Goal: Transaction & Acquisition: Obtain resource

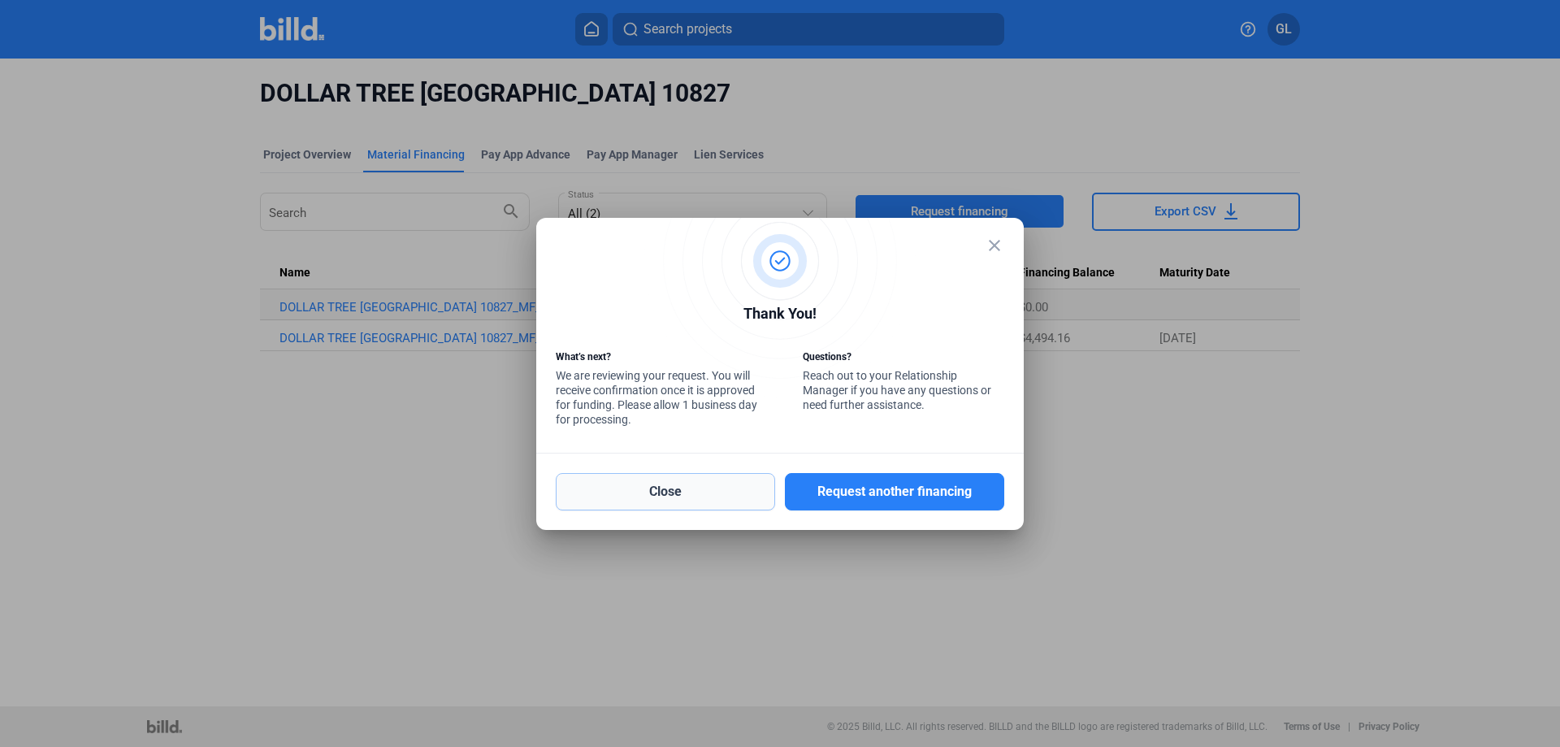
click at [689, 487] on button "Close" at bounding box center [665, 491] width 219 height 37
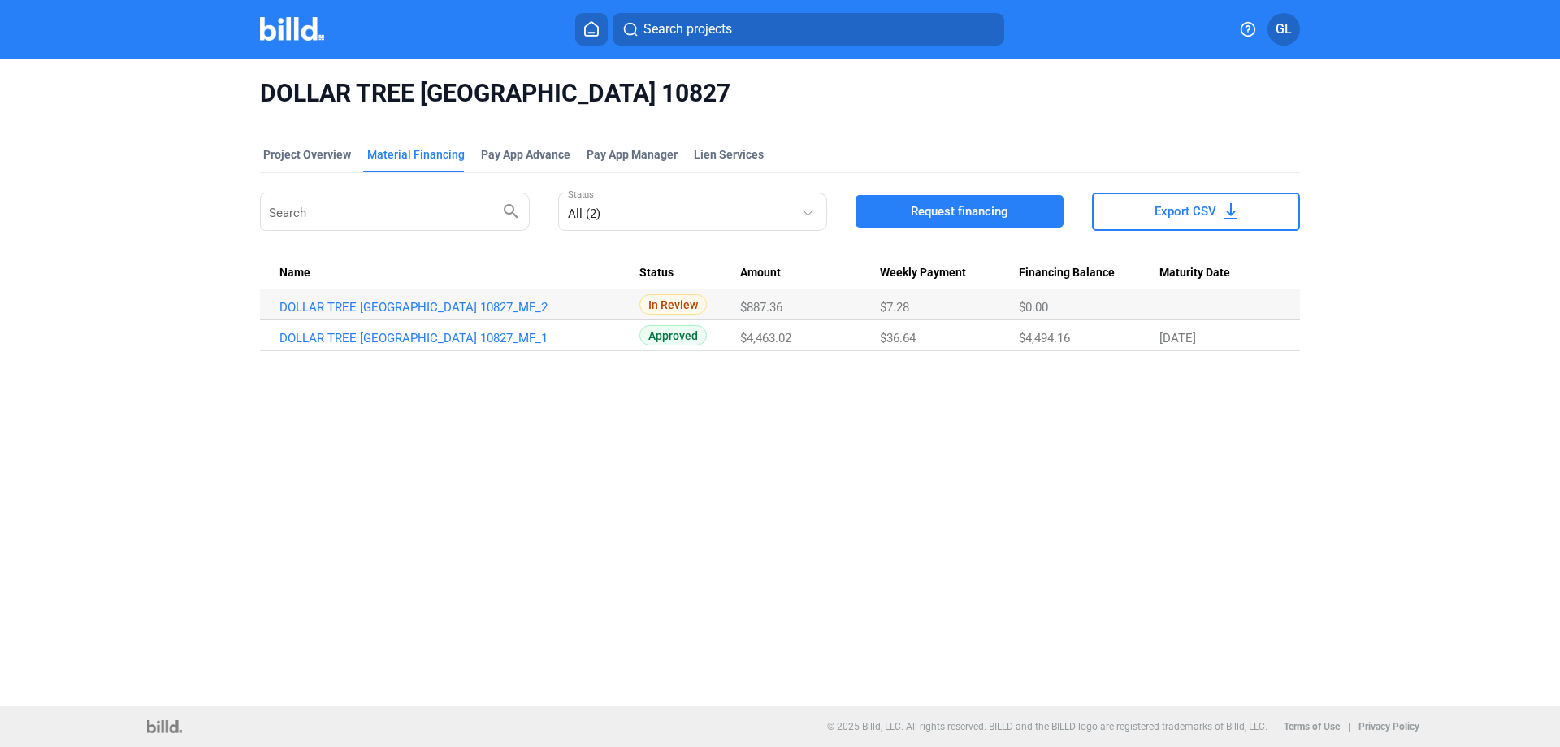
click at [295, 34] on img at bounding box center [292, 29] width 64 height 24
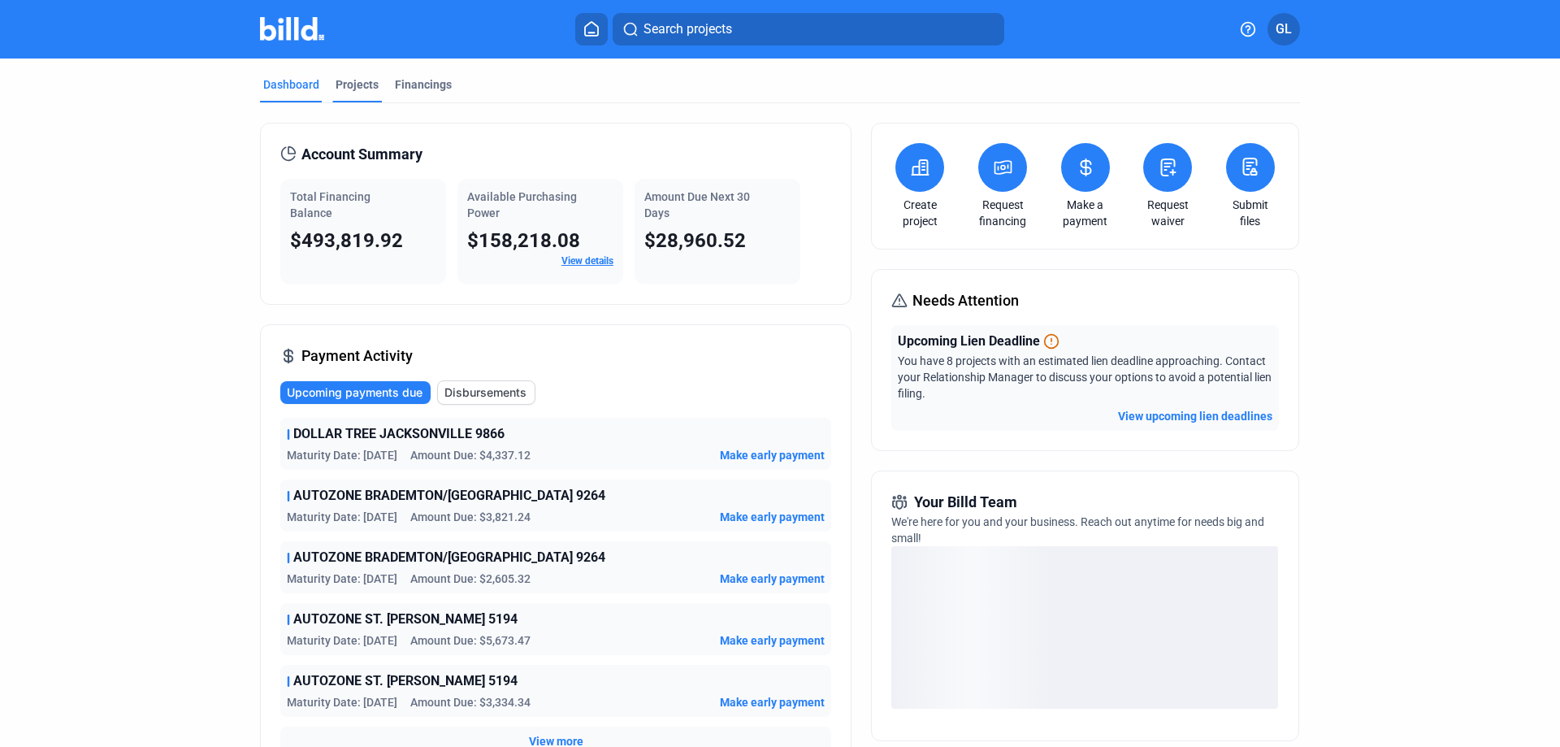
click at [359, 84] on div "Projects" at bounding box center [356, 84] width 43 height 16
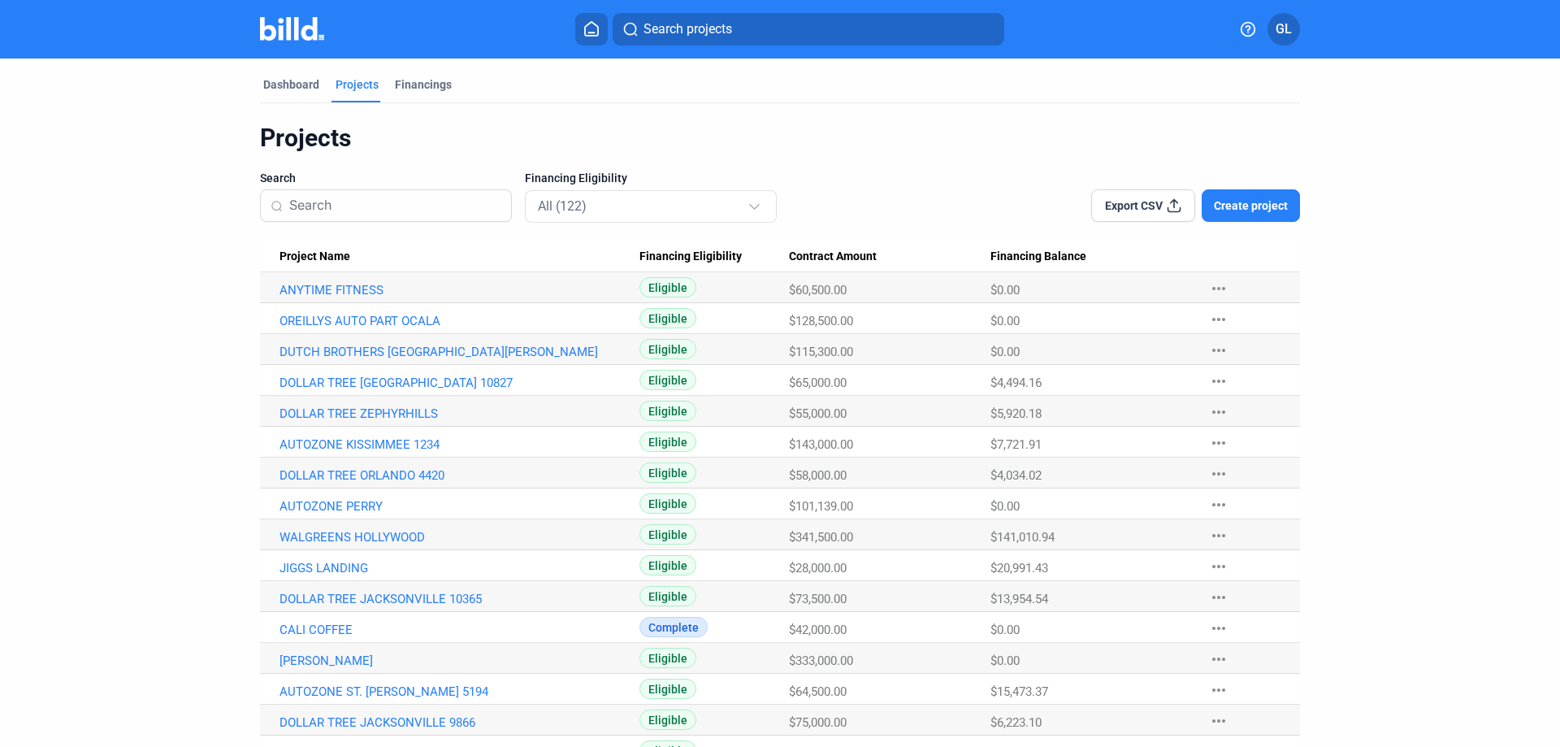
click at [361, 206] on input at bounding box center [395, 205] width 212 height 34
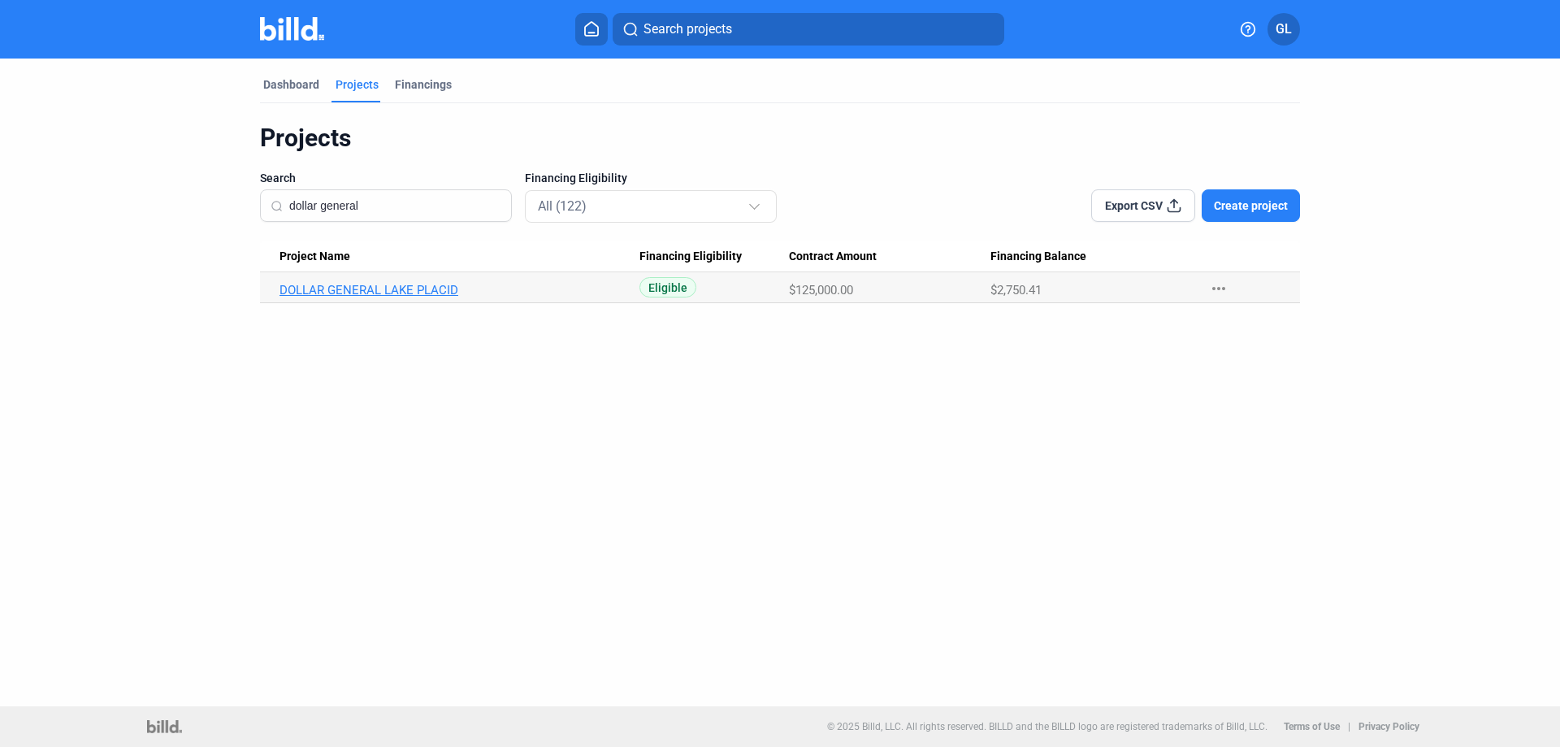
type input "dollar general"
click at [387, 286] on link "DOLLAR GENERAL LAKE PLACID" at bounding box center [459, 290] width 360 height 15
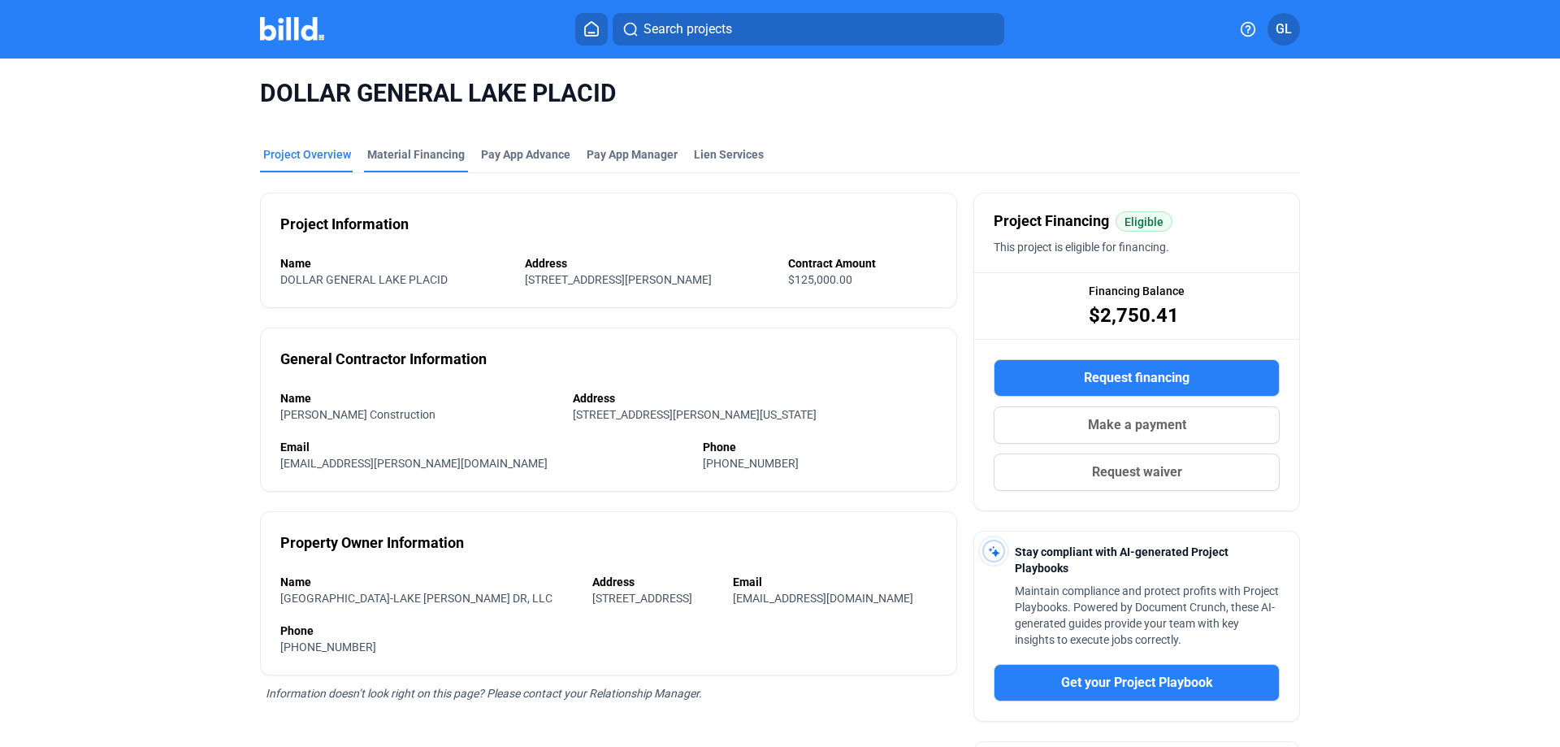
drag, startPoint x: 431, startPoint y: 151, endPoint x: 447, endPoint y: 158, distance: 17.1
click at [431, 151] on div "Material Financing" at bounding box center [415, 154] width 97 height 16
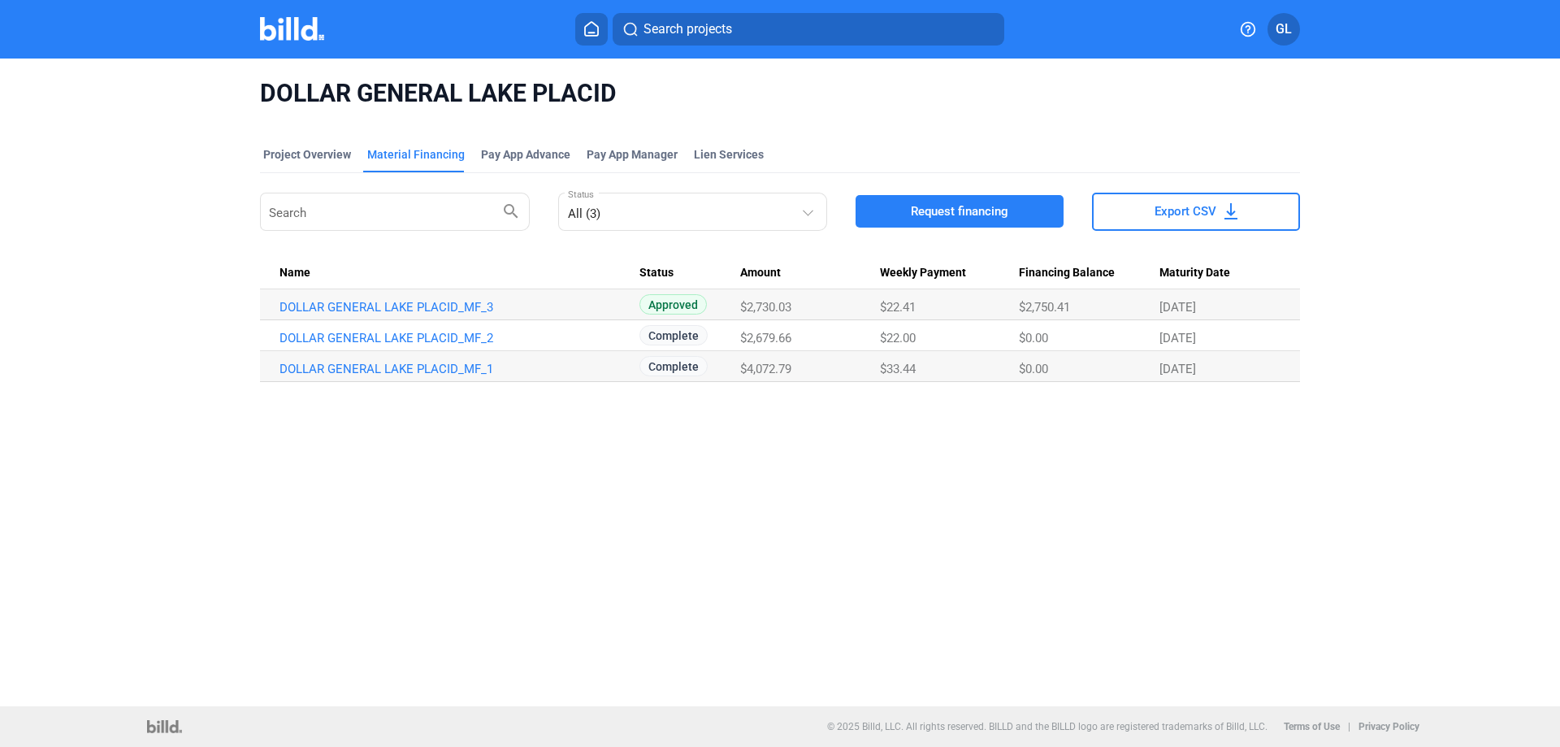
click at [953, 211] on span "Request financing" at bounding box center [959, 211] width 97 height 16
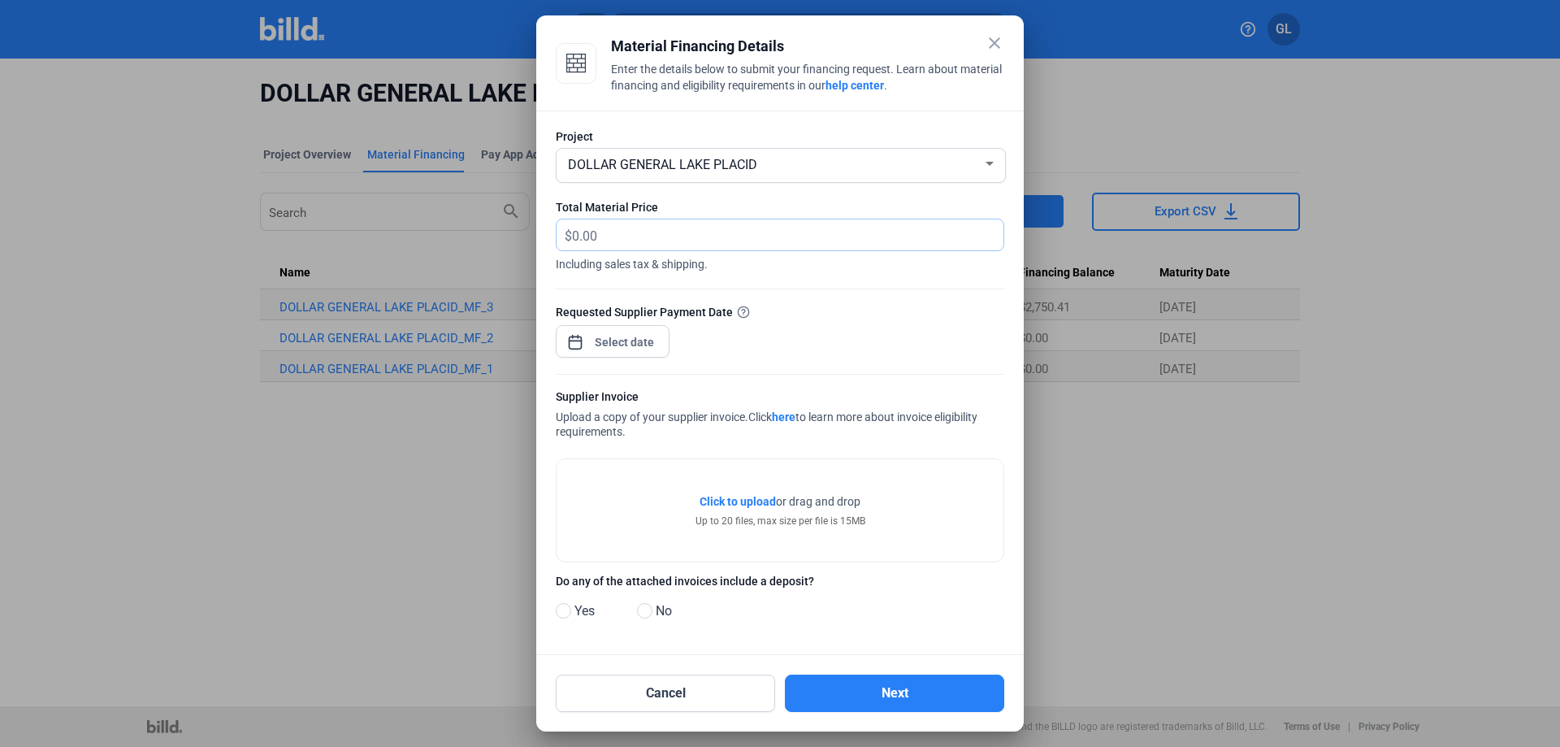
click at [656, 233] on input "text" at bounding box center [778, 235] width 413 height 32
type input "1,450.44"
click at [606, 340] on div "close Material Financing Details Enter the details below to submit your financi…" at bounding box center [780, 373] width 1560 height 747
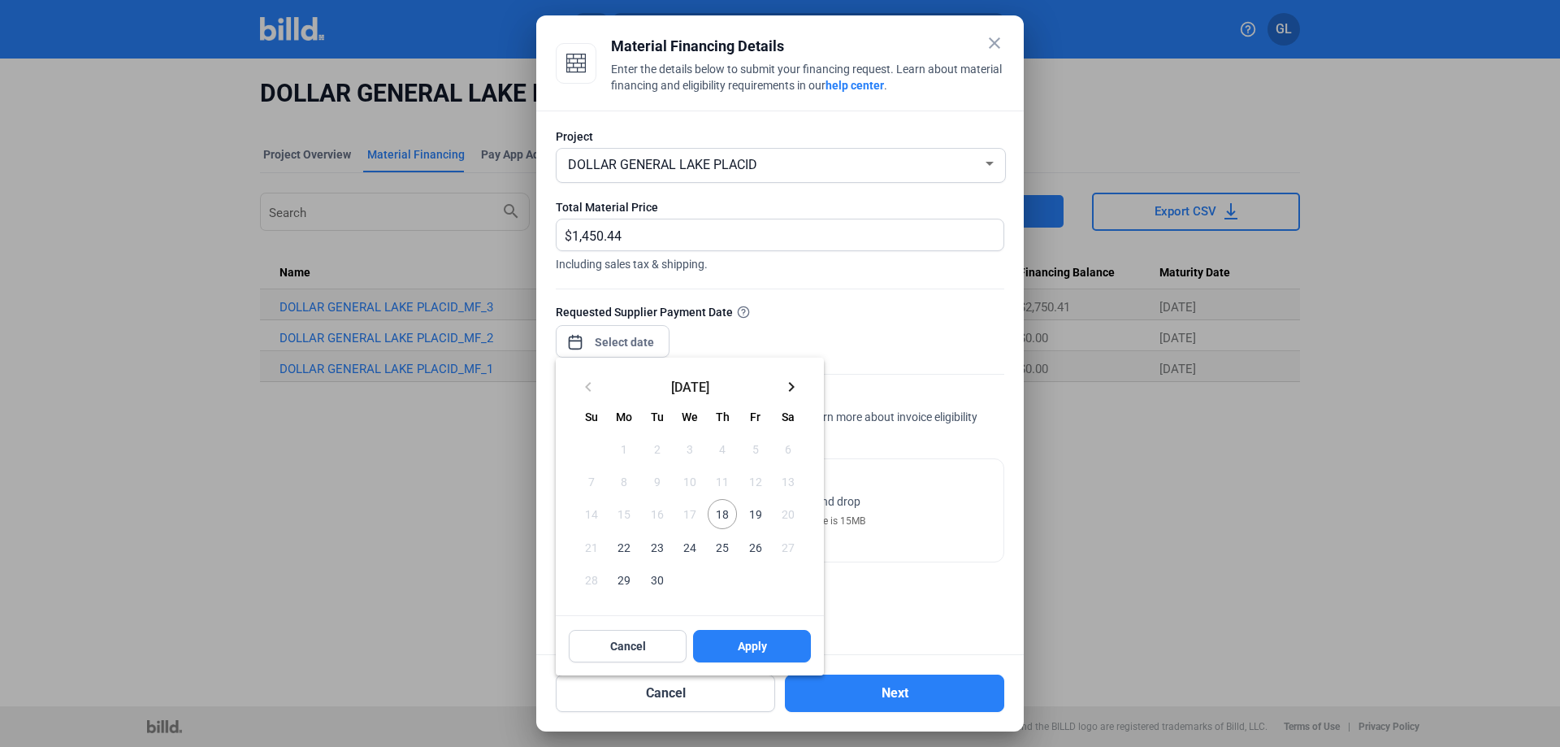
click at [726, 511] on span "18" at bounding box center [722, 513] width 29 height 29
click at [768, 637] on button "Apply" at bounding box center [752, 646] width 118 height 32
type input "[DATE]"
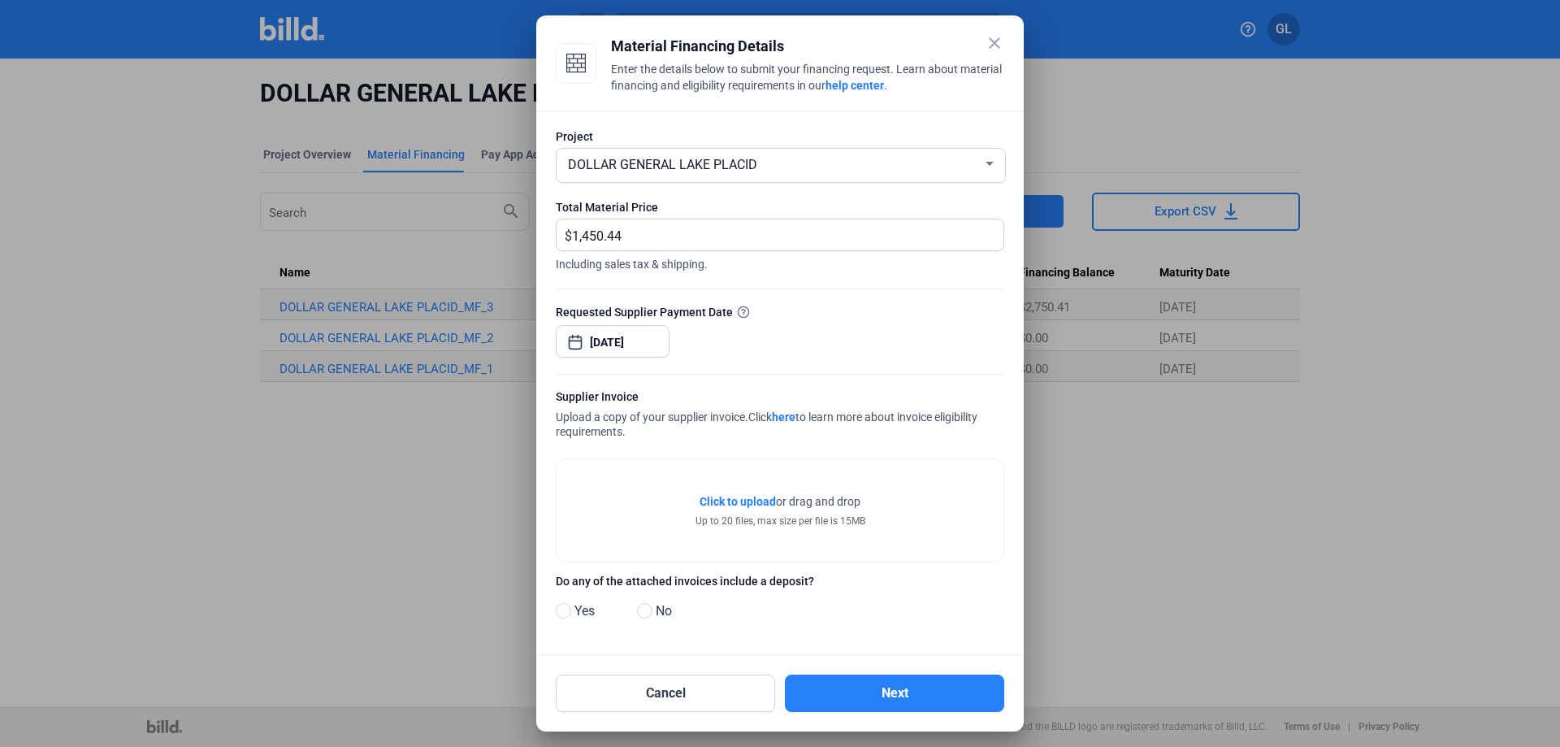
click at [646, 619] on label "No" at bounding box center [669, 613] width 65 height 24
click at [646, 617] on input "No" at bounding box center [643, 611] width 12 height 12
radio input "true"
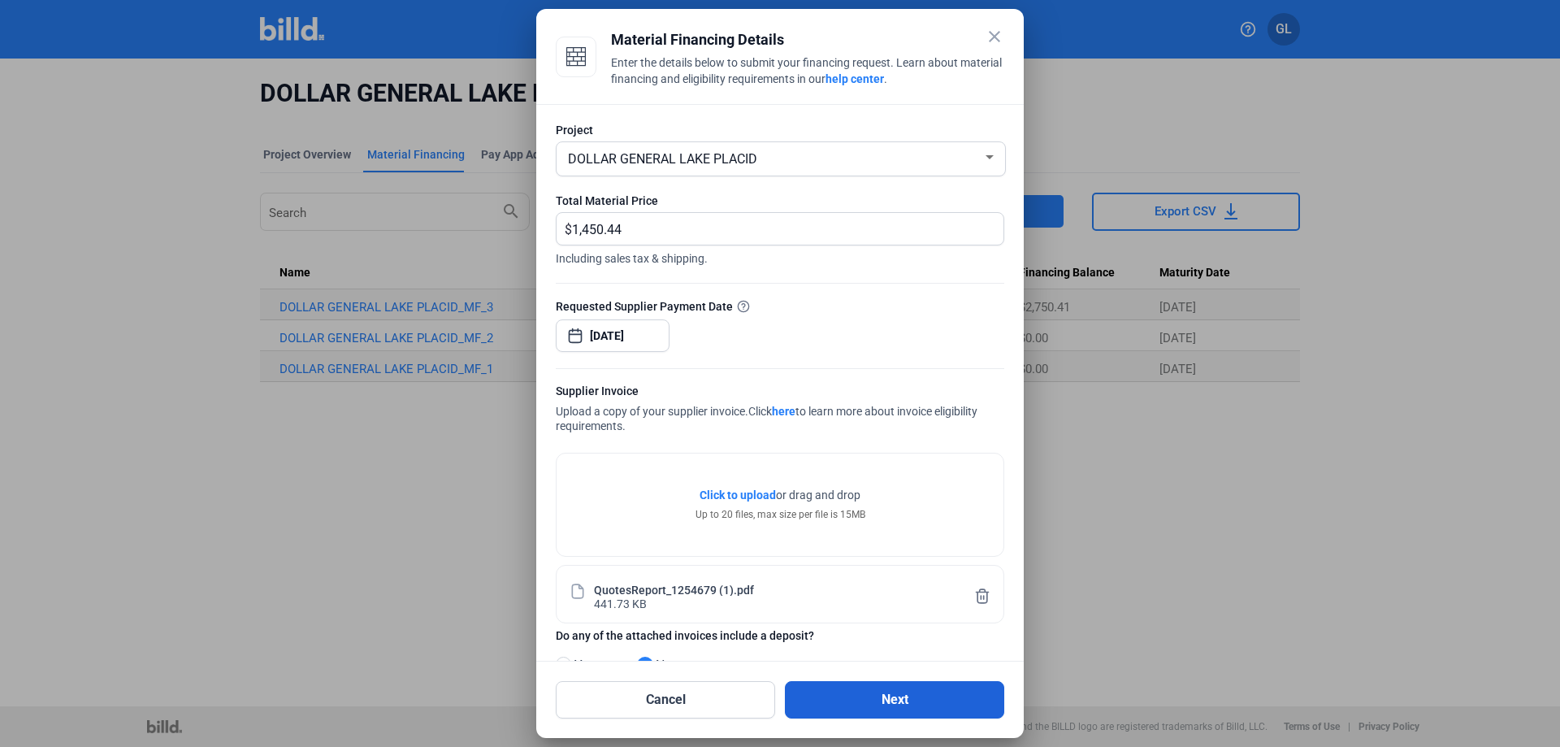
click at [894, 703] on button "Next" at bounding box center [894, 699] width 219 height 37
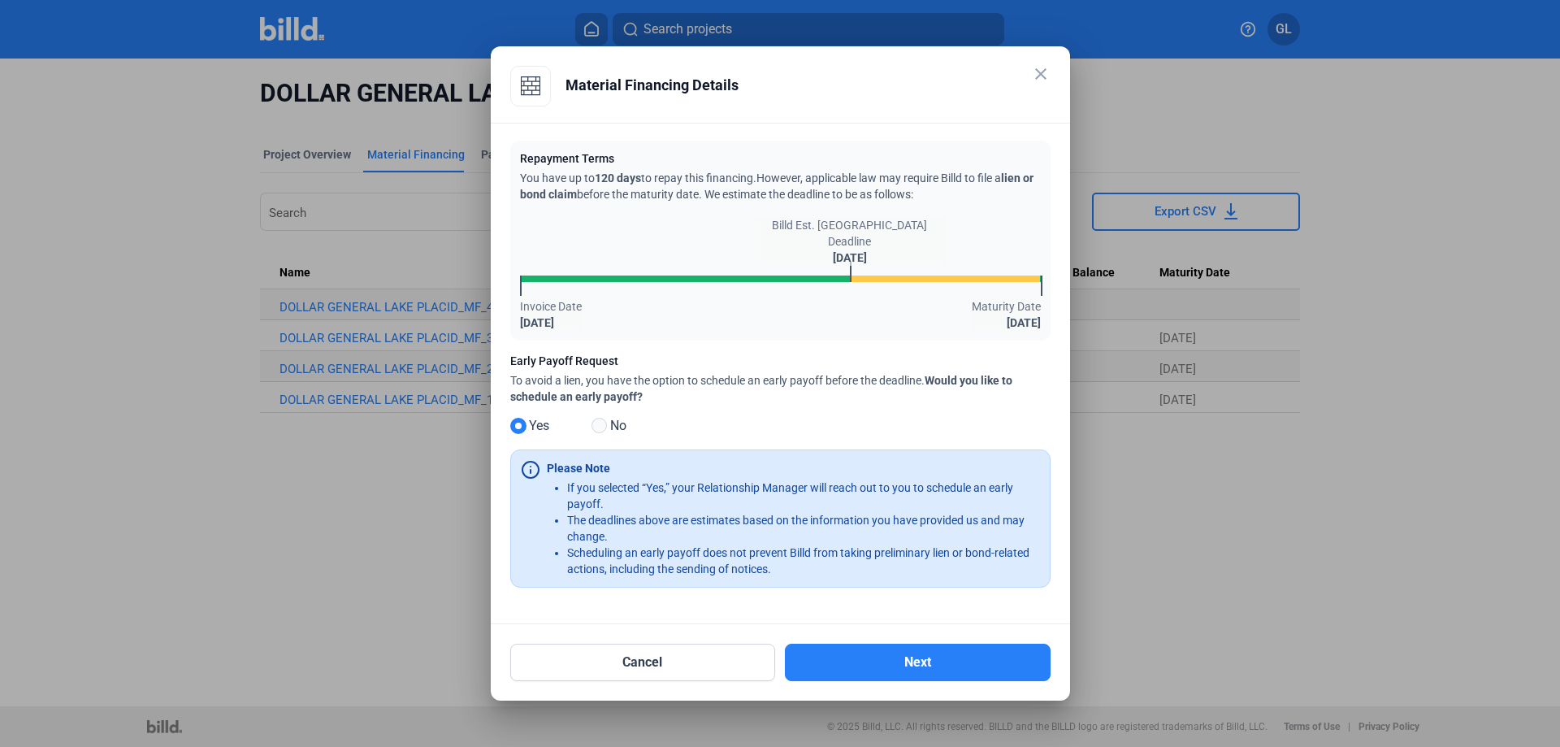
click at [594, 426] on span at bounding box center [598, 425] width 15 height 15
click at [594, 426] on input "No" at bounding box center [597, 426] width 12 height 12
radio input "true"
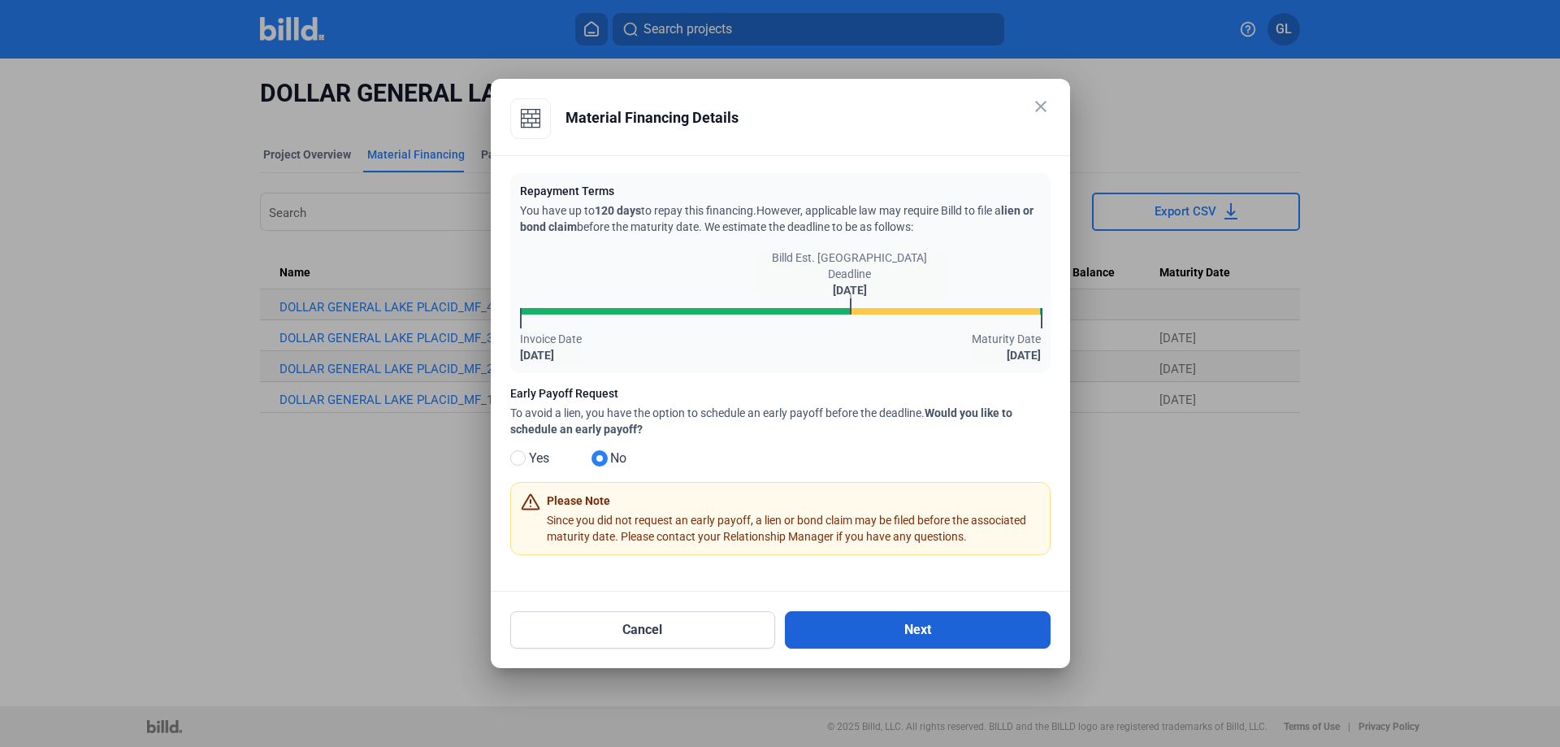
click at [853, 623] on button "Next" at bounding box center [918, 629] width 266 height 37
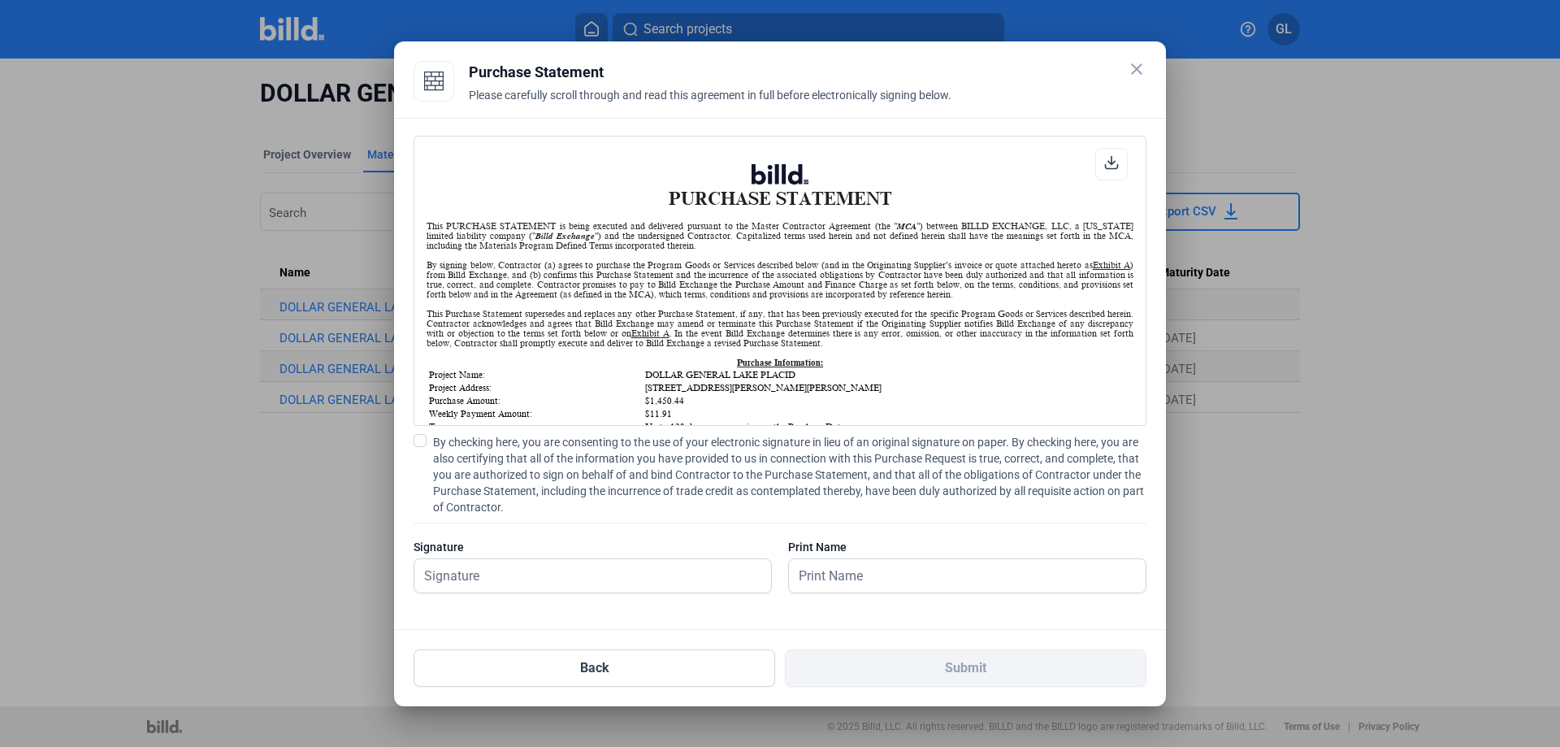
scroll to position [1, 0]
click at [422, 439] on span at bounding box center [419, 440] width 13 height 13
click at [0, 0] on input "By checking here, you are consenting to the use of your electronic signature in…" at bounding box center [0, 0] width 0 height 0
drag, startPoint x: 469, startPoint y: 574, endPoint x: 490, endPoint y: 578, distance: 21.4
click at [469, 574] on input "text" at bounding box center [592, 575] width 357 height 33
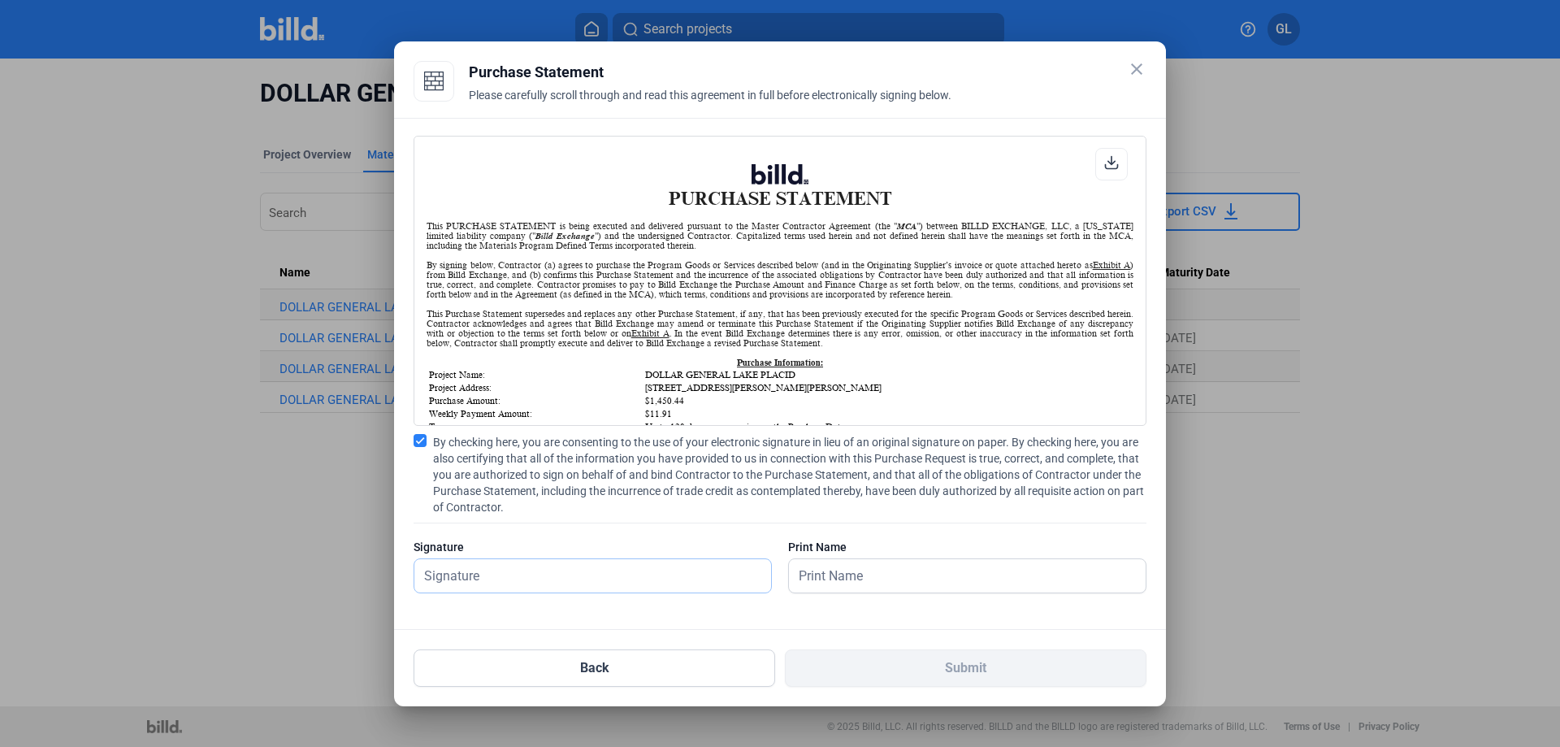
type input "[PERSON_NAME]"
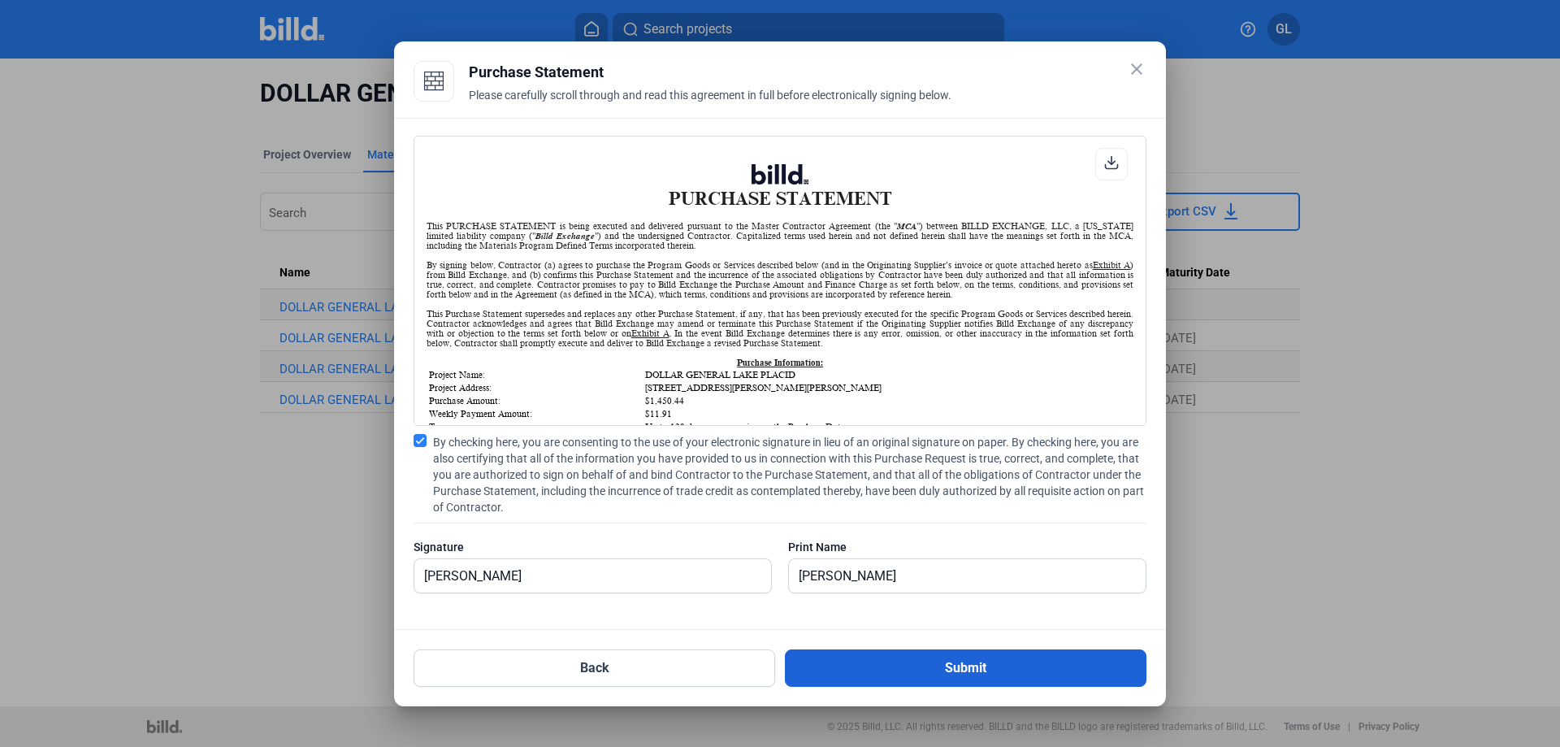
click at [961, 670] on button "Submit" at bounding box center [965, 667] width 361 height 37
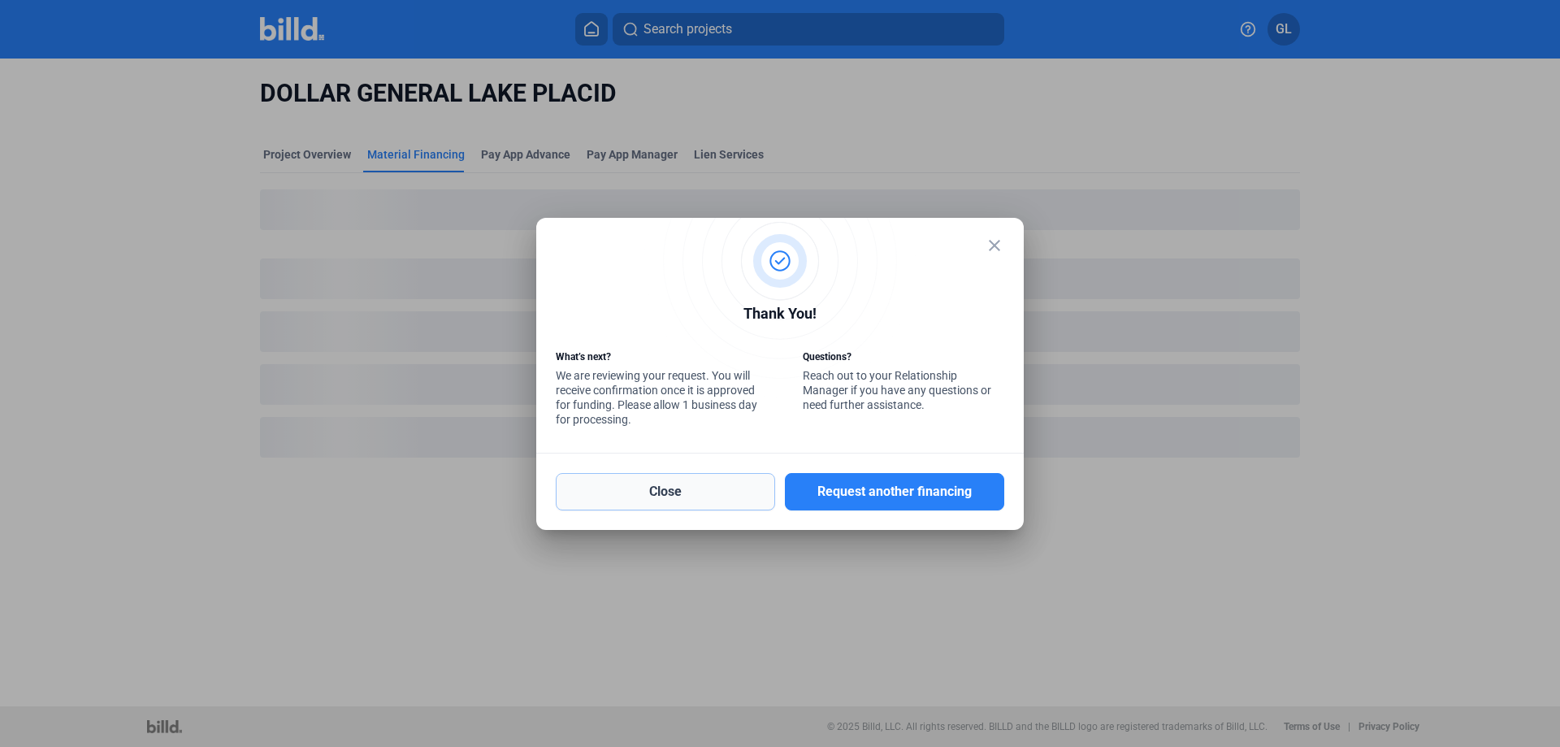
click at [684, 483] on button "Close" at bounding box center [665, 491] width 219 height 37
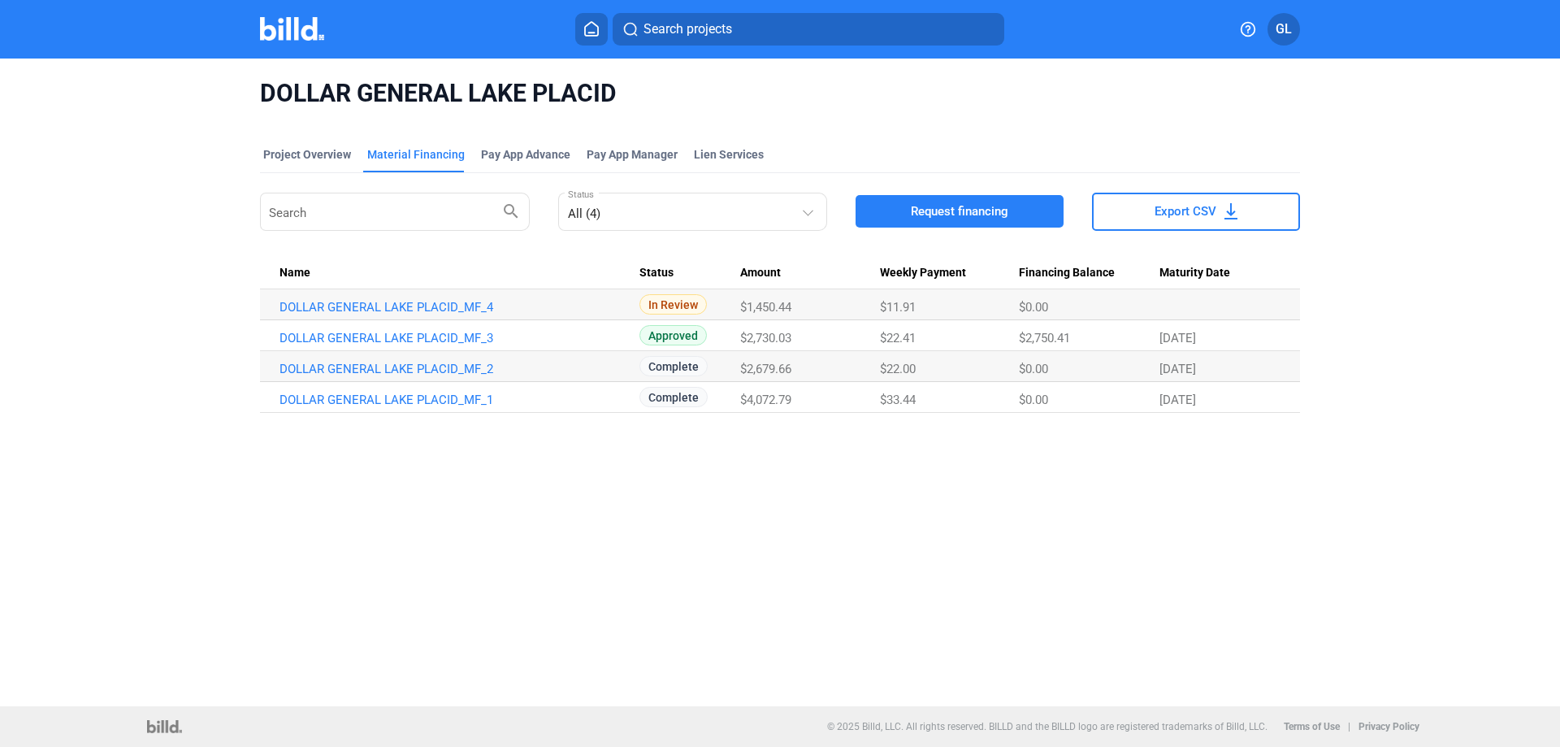
click at [290, 28] on img at bounding box center [292, 29] width 64 height 24
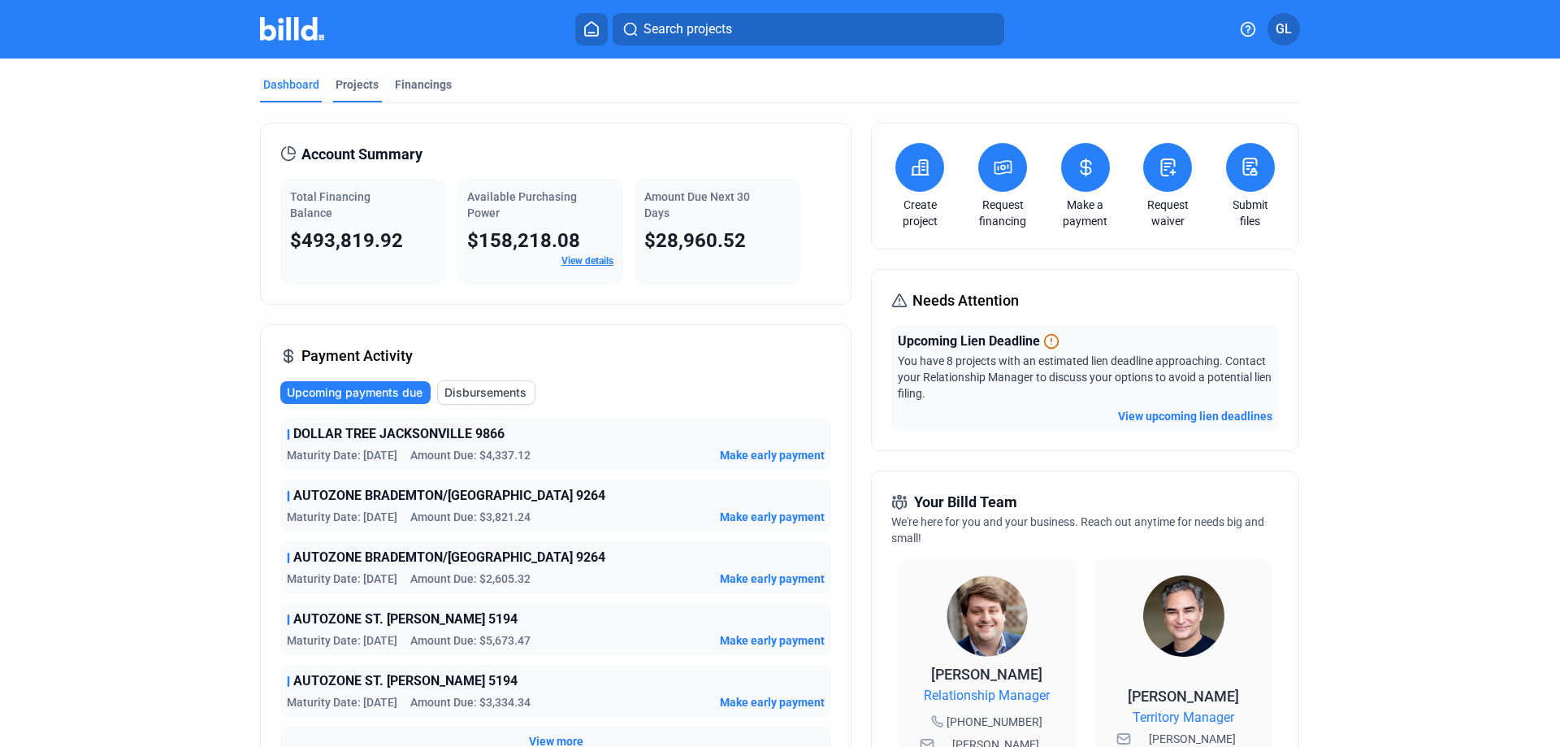
click at [359, 83] on div "Projects" at bounding box center [356, 84] width 43 height 16
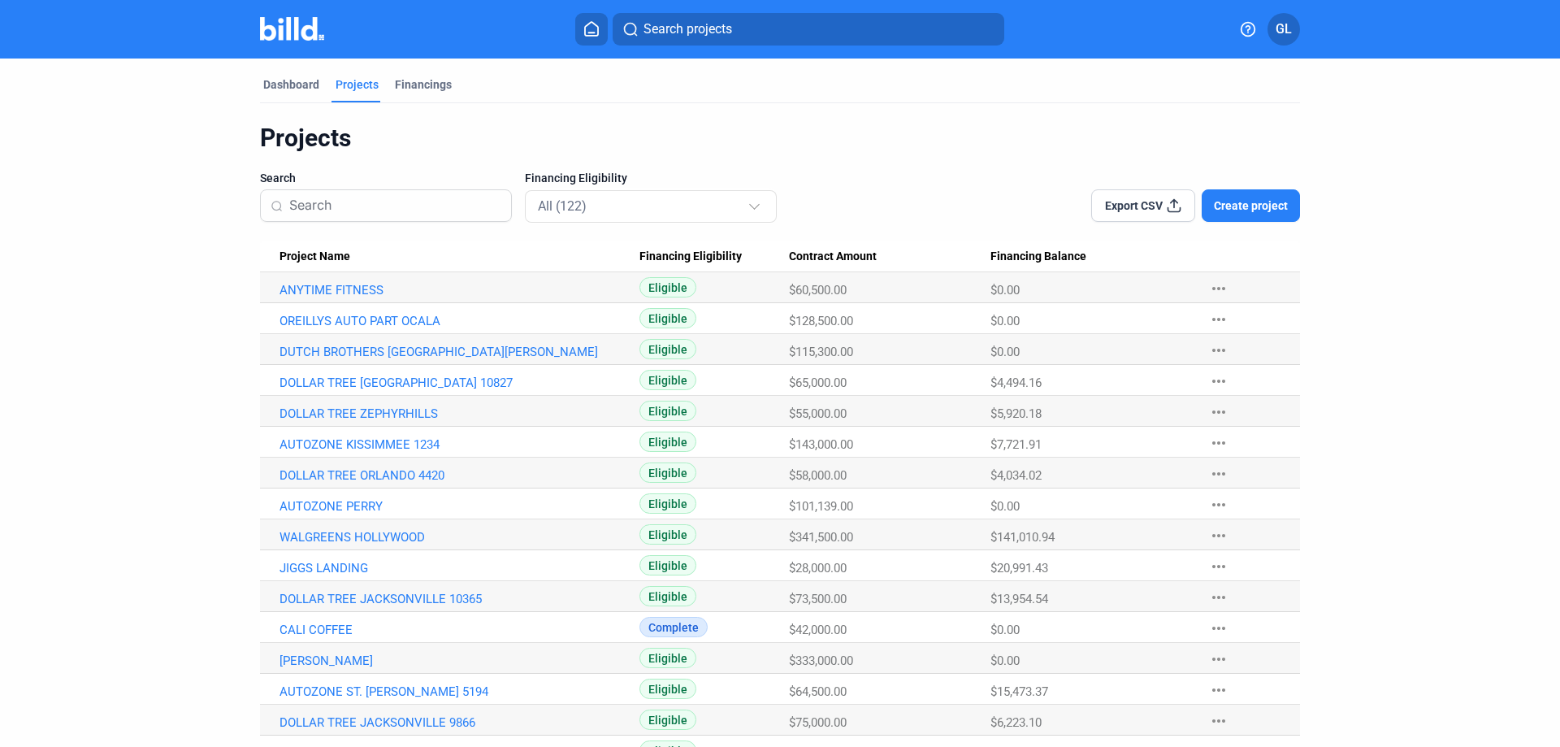
click at [419, 207] on input at bounding box center [395, 205] width 212 height 34
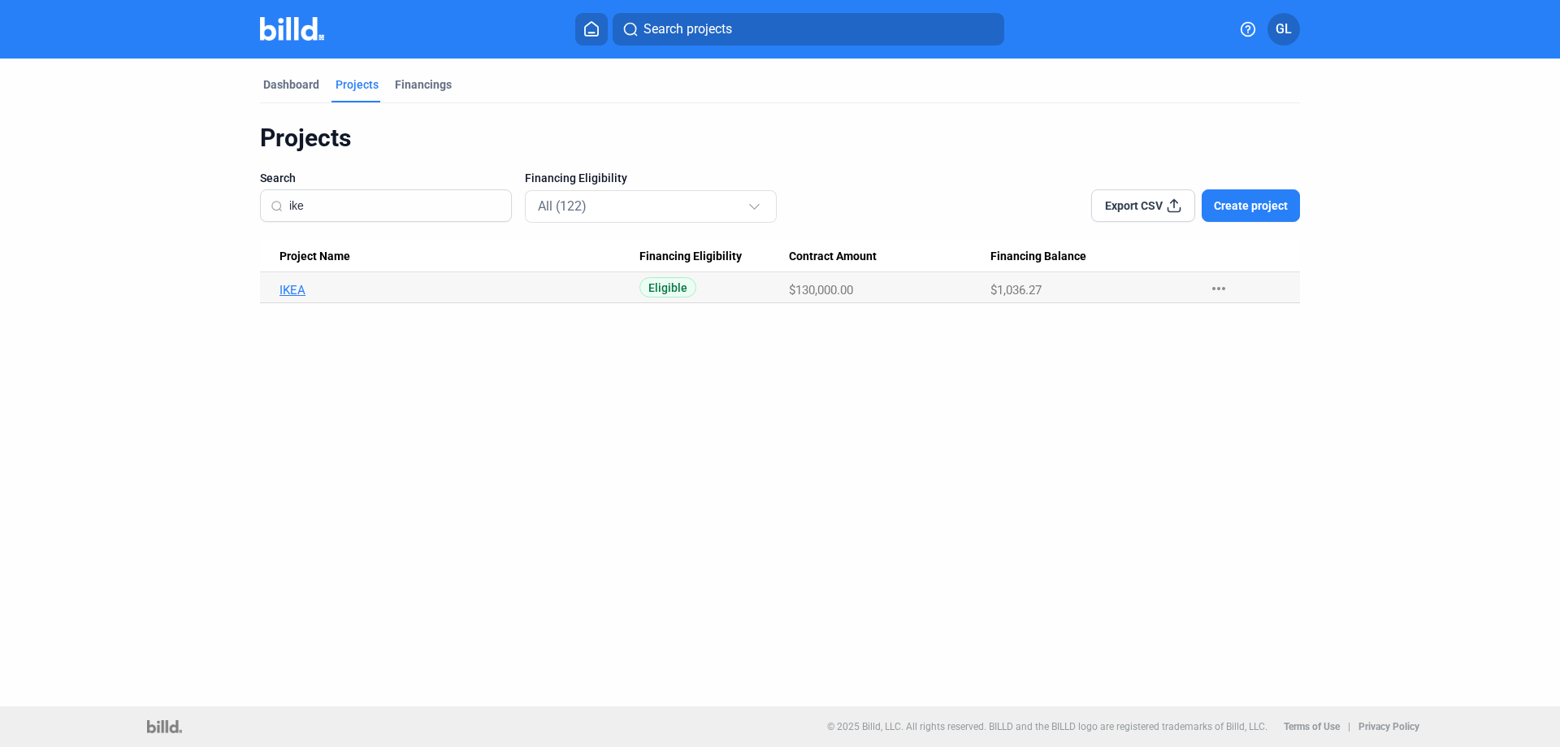
type input "ike"
click at [294, 288] on link "IKEA" at bounding box center [459, 290] width 360 height 15
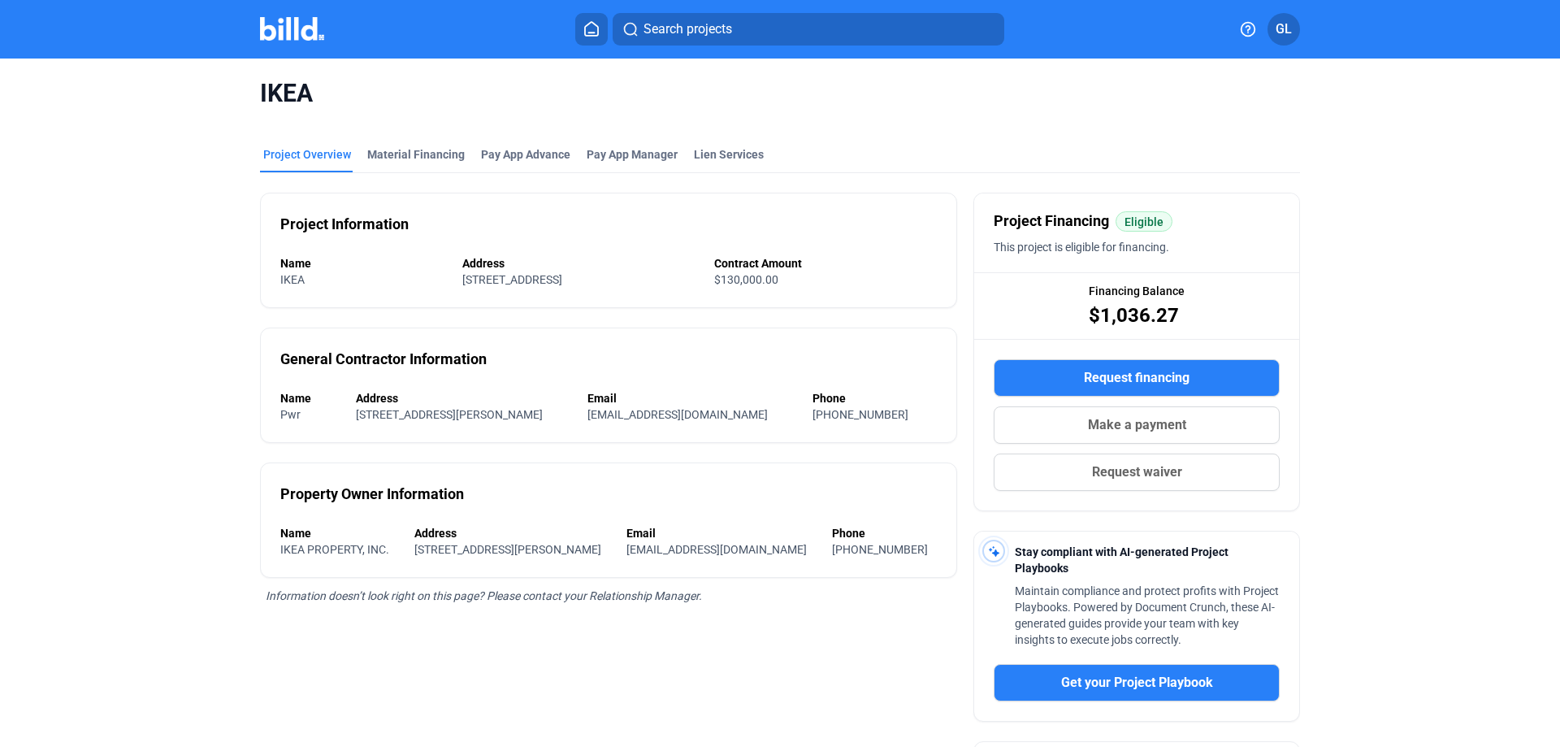
click at [396, 145] on mat-tab-group "Project Overview Material Financing Pay App Advance Pay App Manager Lien Servic…" at bounding box center [780, 546] width 1040 height 836
click at [376, 151] on div "Material Financing" at bounding box center [415, 154] width 97 height 16
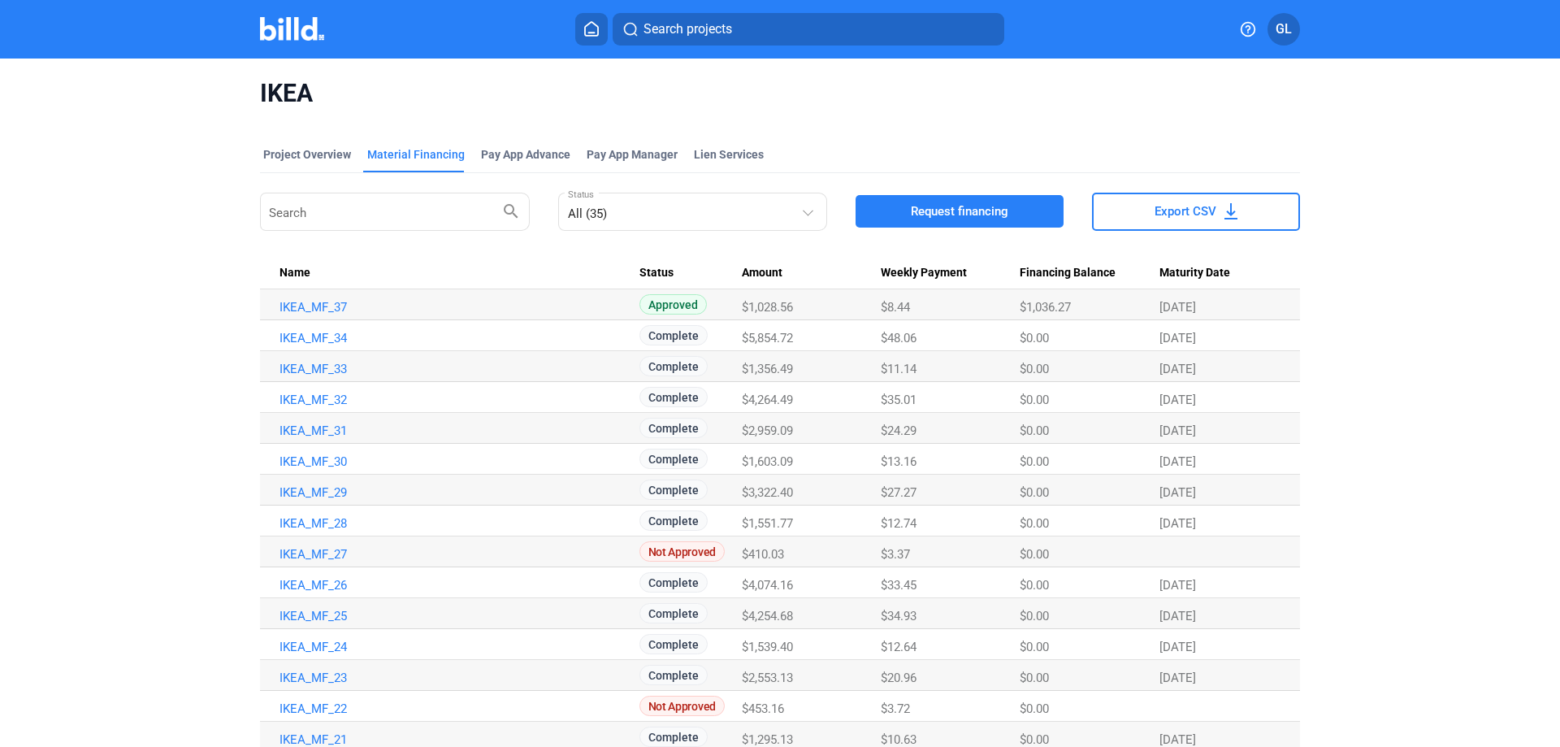
click at [932, 209] on span "Request financing" at bounding box center [959, 211] width 97 height 16
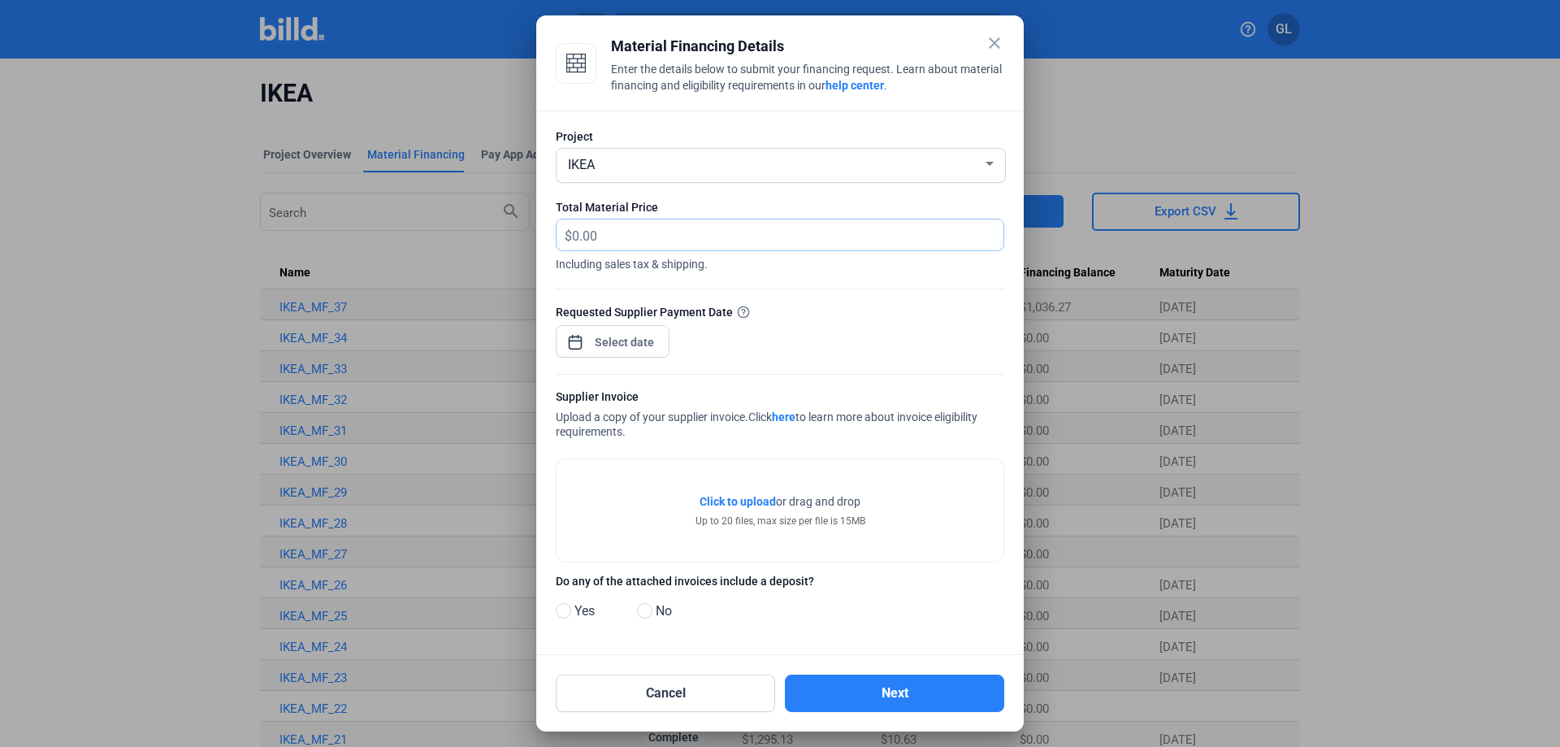
click at [624, 221] on input "text" at bounding box center [787, 235] width 431 height 32
type input "865.66"
click at [653, 343] on div "close Material Financing Details Enter the details below to submit your financi…" at bounding box center [780, 373] width 1560 height 747
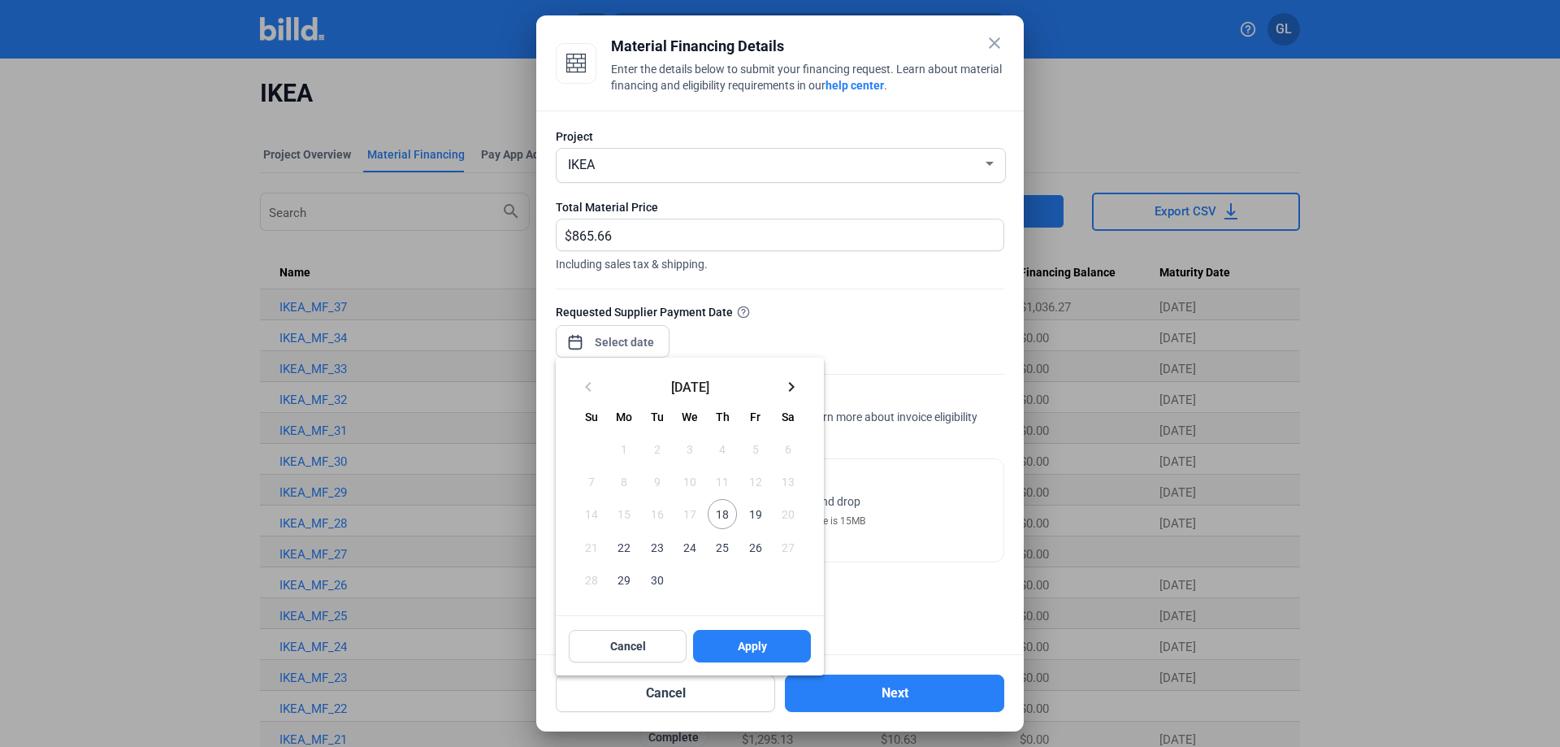
click at [722, 508] on span "18" at bounding box center [722, 513] width 29 height 29
click at [763, 647] on span "Apply" at bounding box center [752, 646] width 29 height 16
type input "[DATE]"
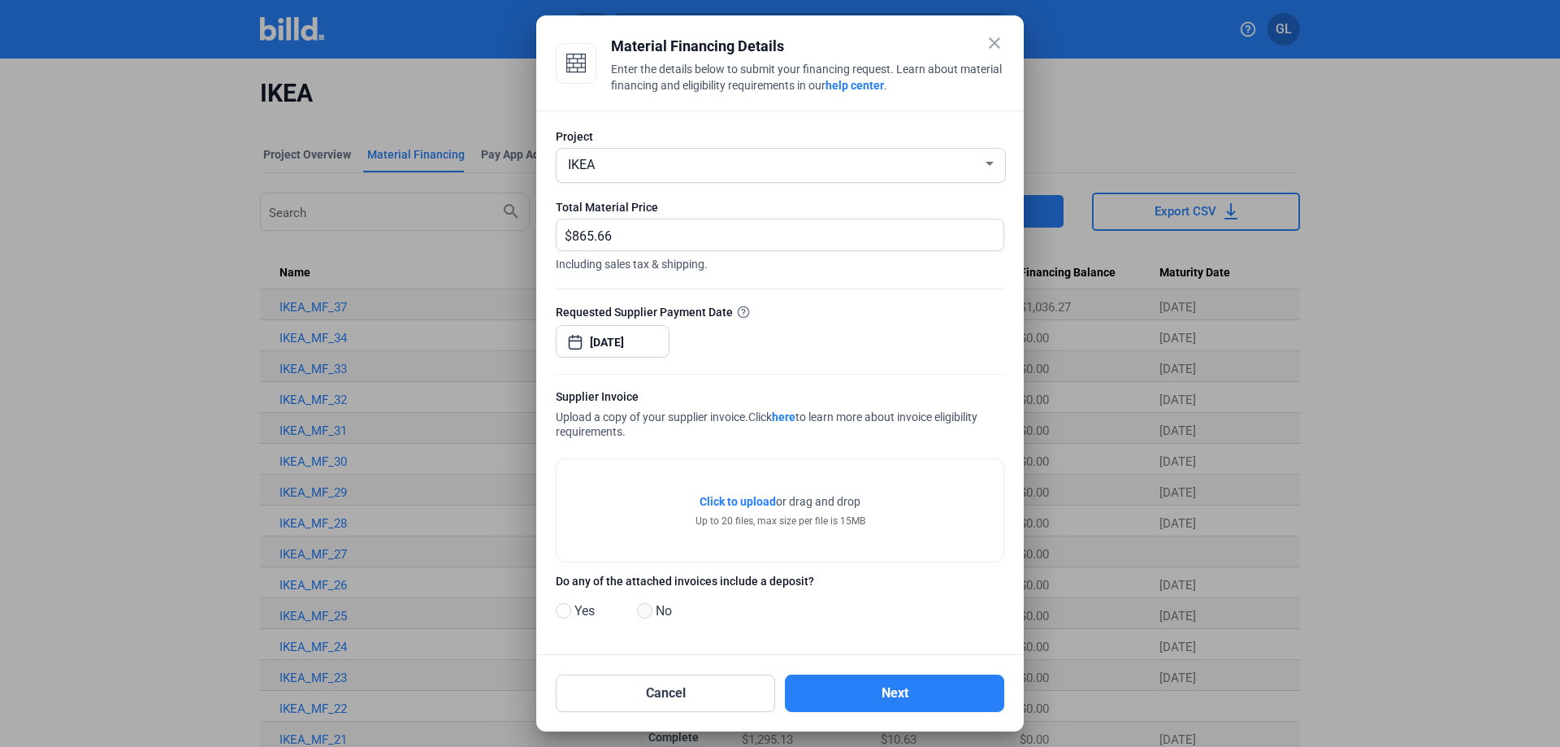
click at [640, 615] on span at bounding box center [644, 610] width 15 height 15
click at [640, 615] on input "No" at bounding box center [643, 611] width 12 height 12
radio input "true"
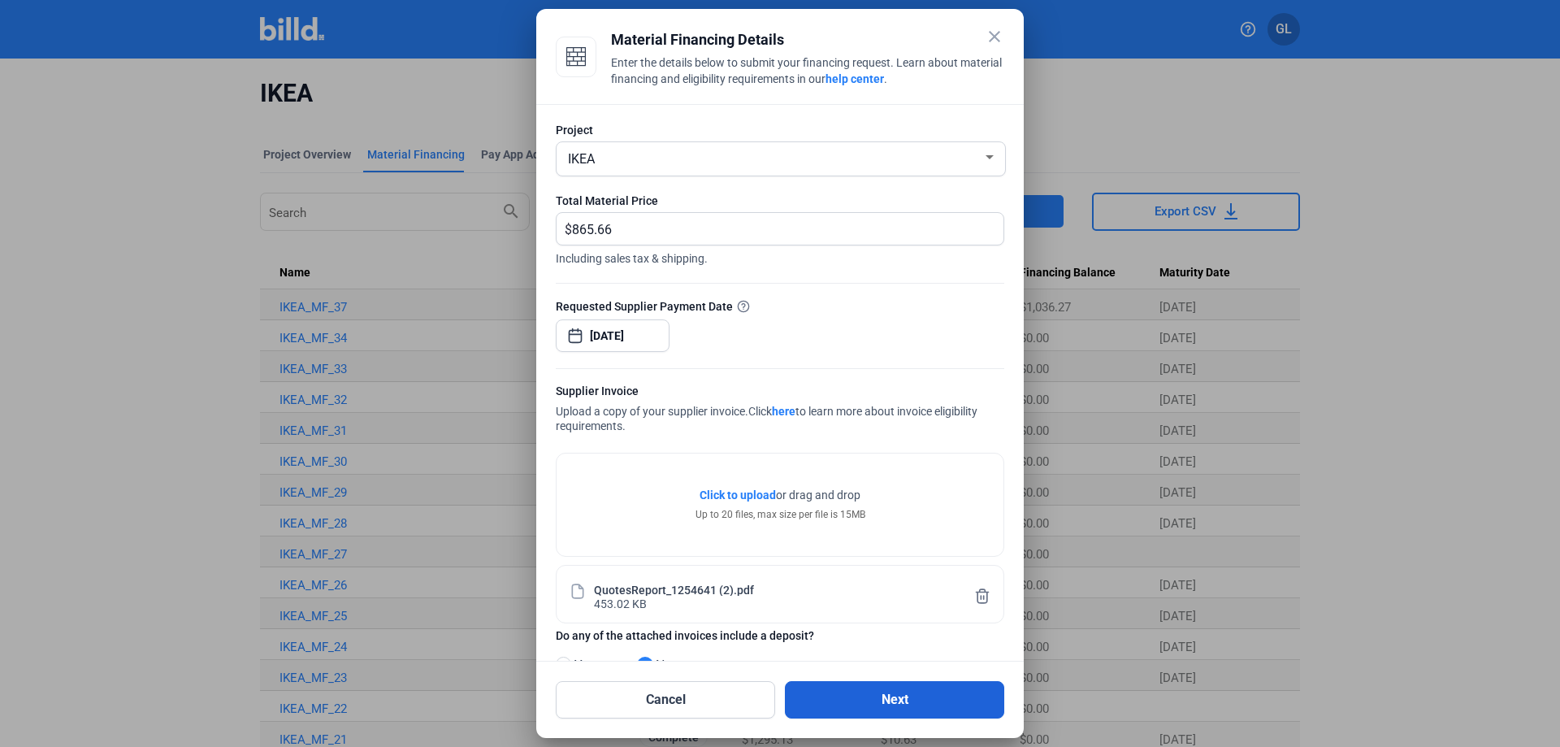
click at [905, 695] on button "Next" at bounding box center [894, 699] width 219 height 37
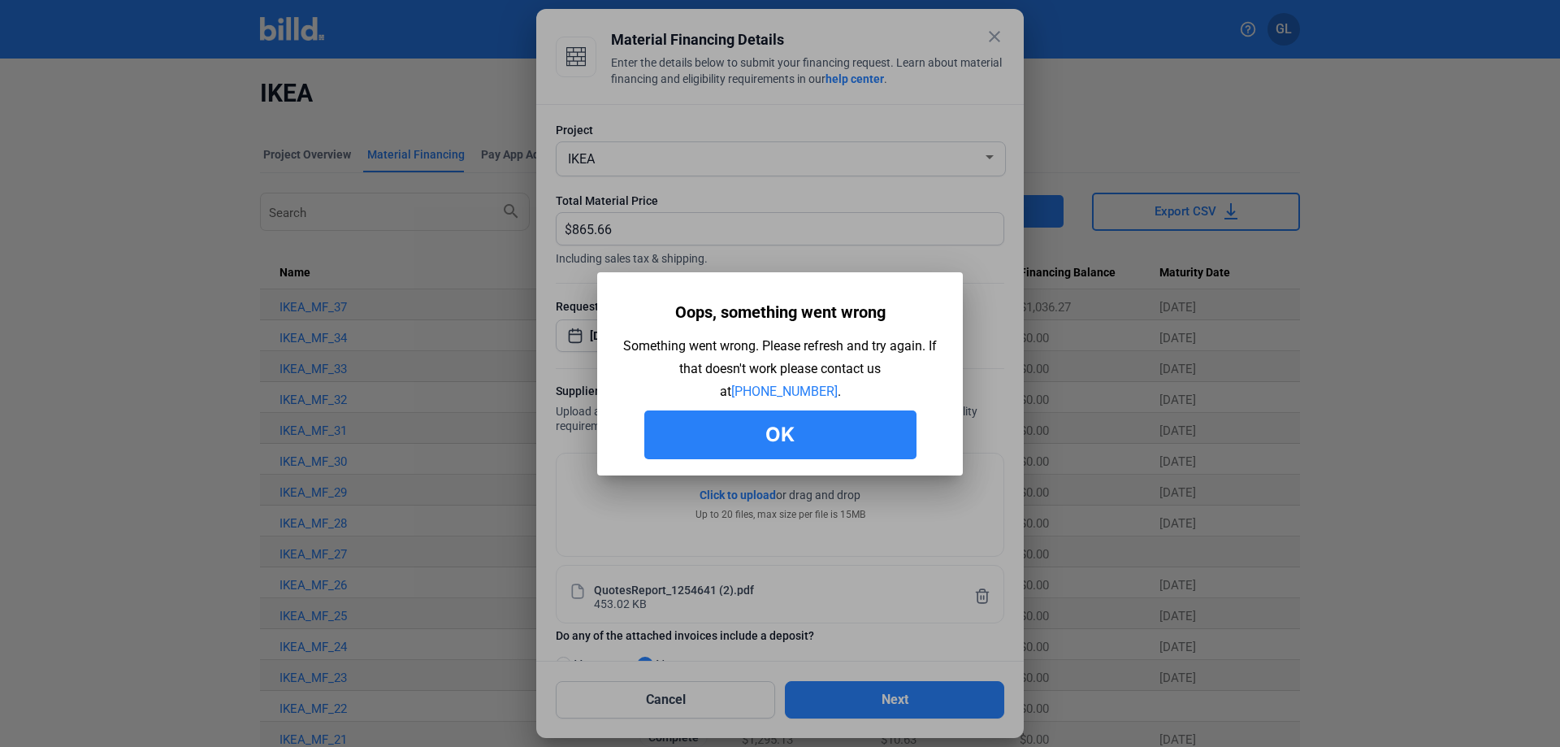
click at [843, 431] on button "Ok" at bounding box center [780, 434] width 272 height 49
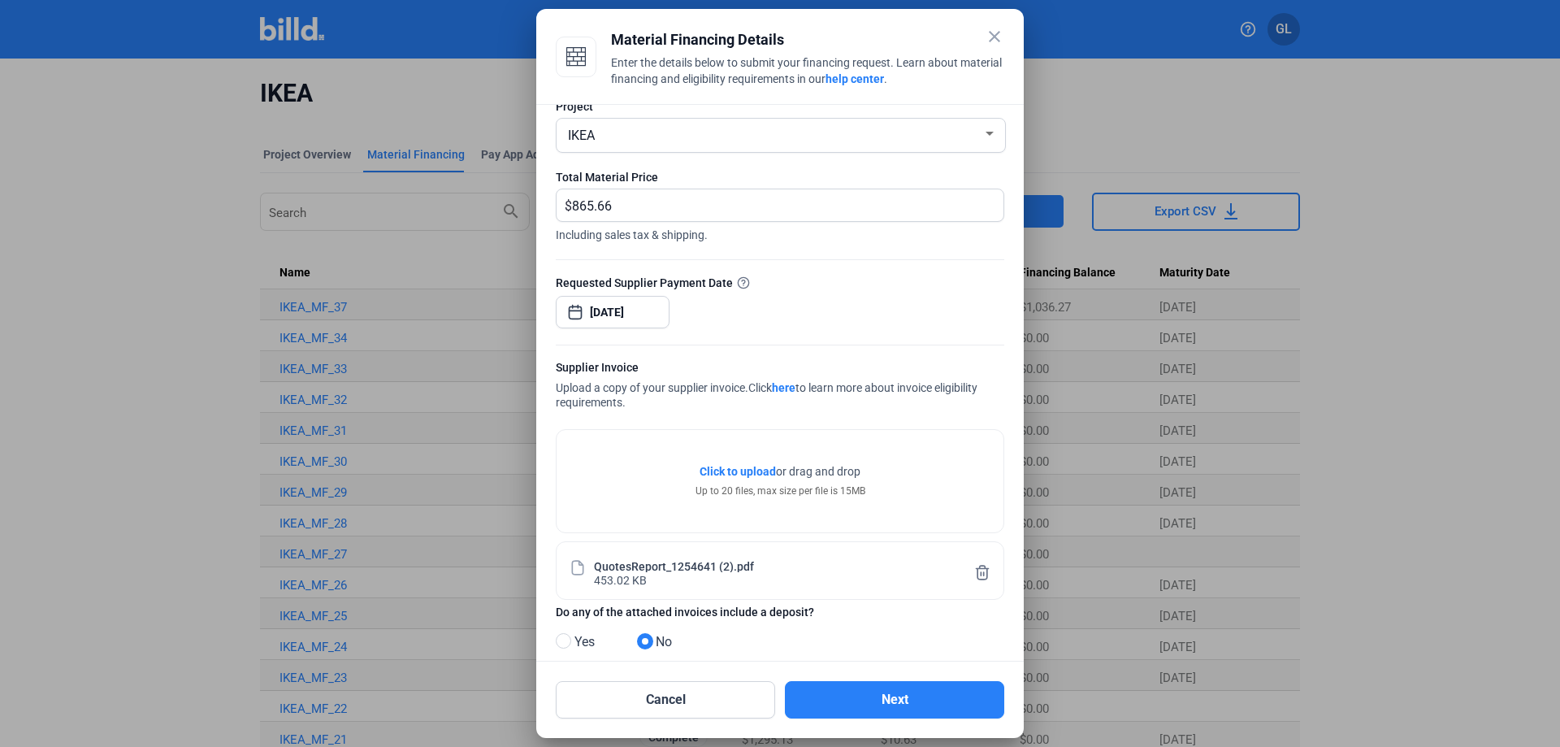
scroll to position [50, 0]
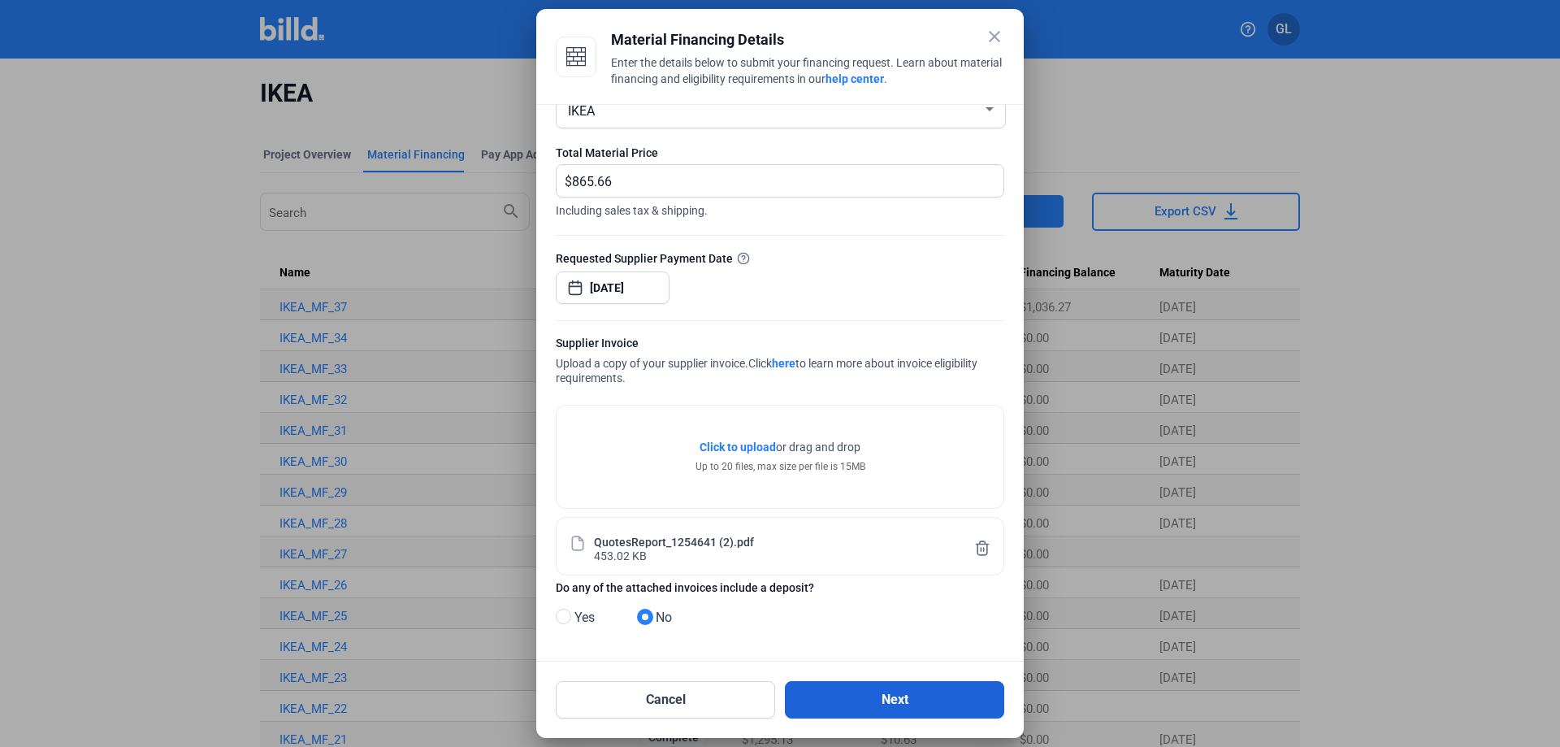
drag, startPoint x: 890, startPoint y: 698, endPoint x: 904, endPoint y: 703, distance: 14.6
click at [890, 699] on button "Next" at bounding box center [894, 699] width 219 height 37
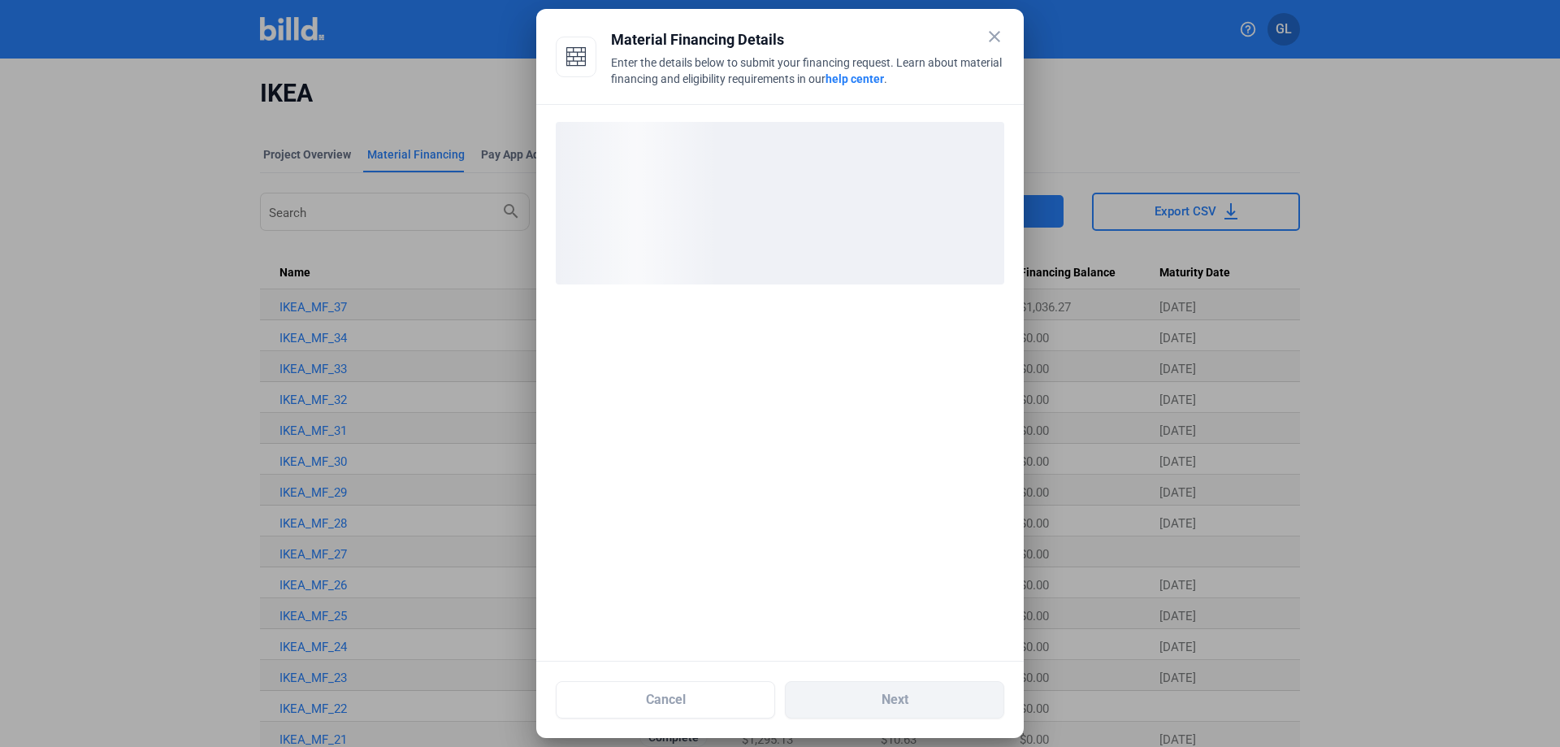
scroll to position [0, 0]
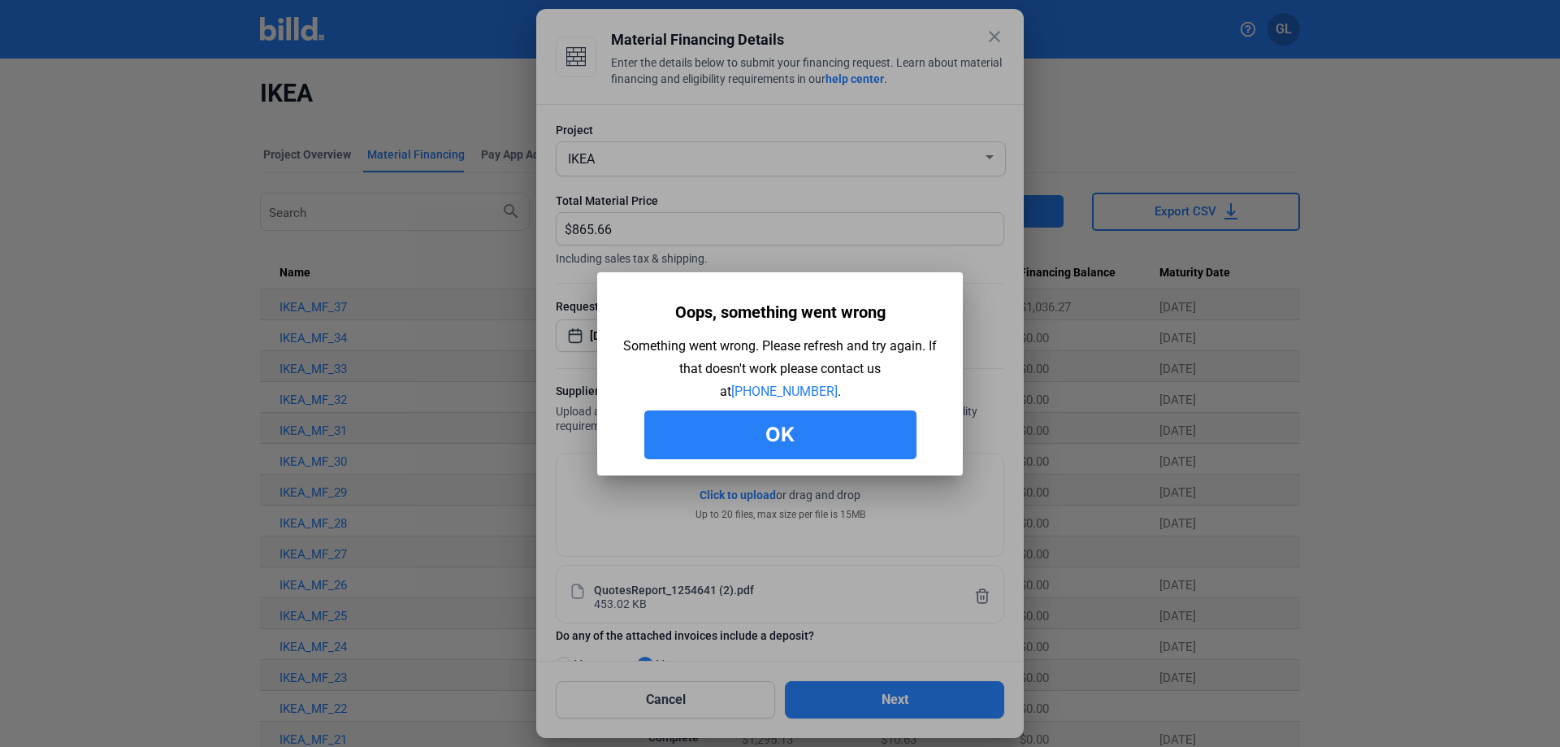
click at [731, 425] on button "Ok" at bounding box center [780, 434] width 272 height 49
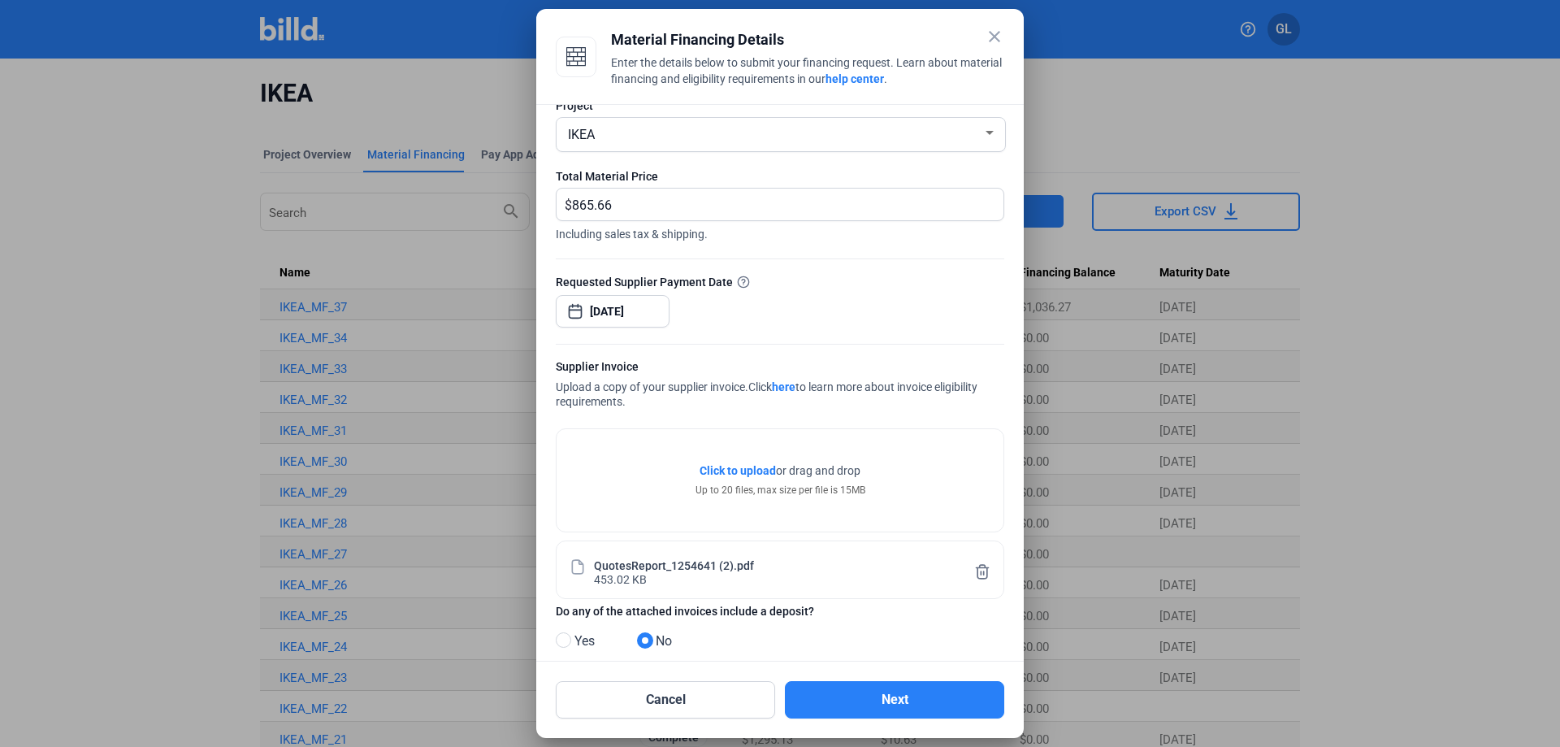
scroll to position [50, 0]
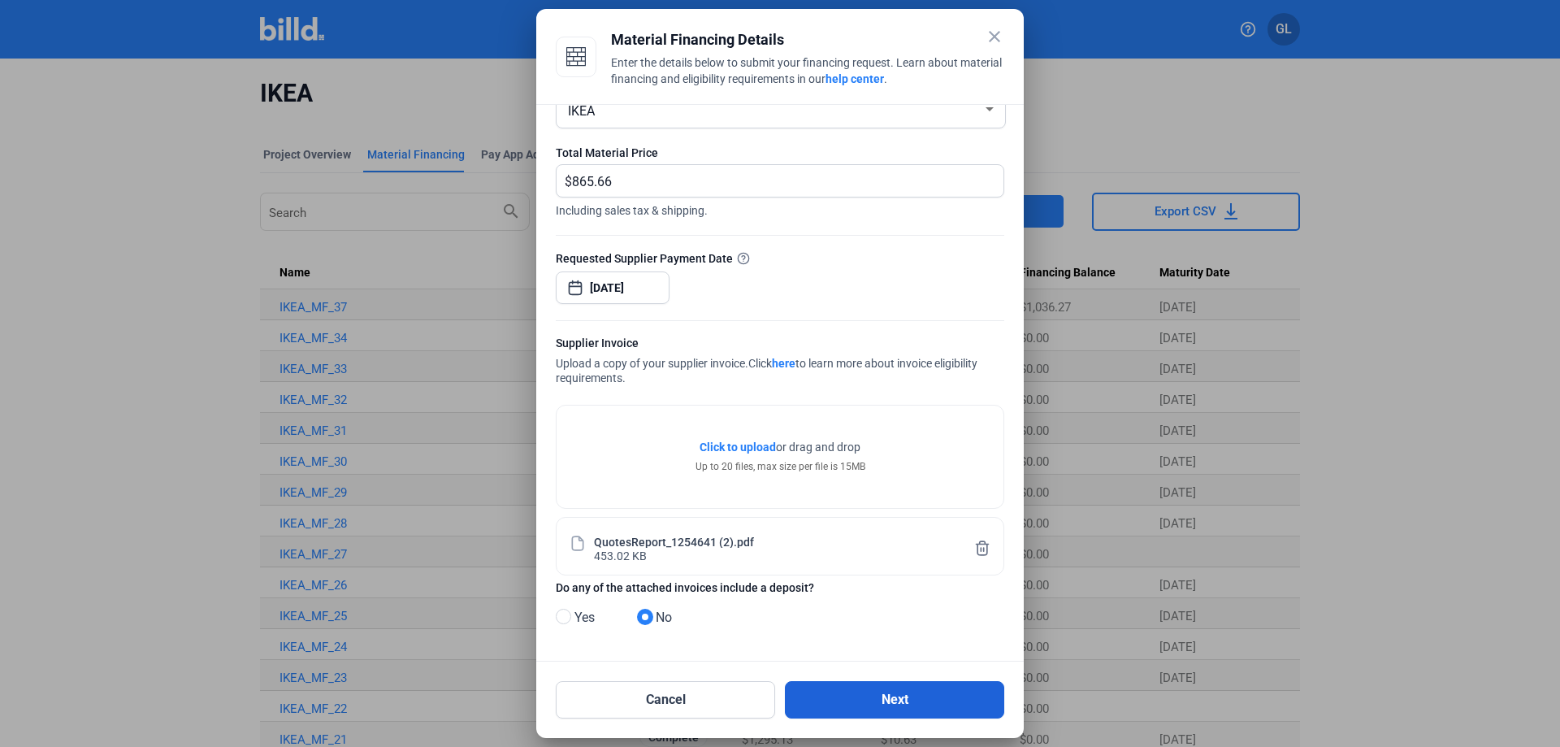
click at [908, 701] on button "Next" at bounding box center [894, 699] width 219 height 37
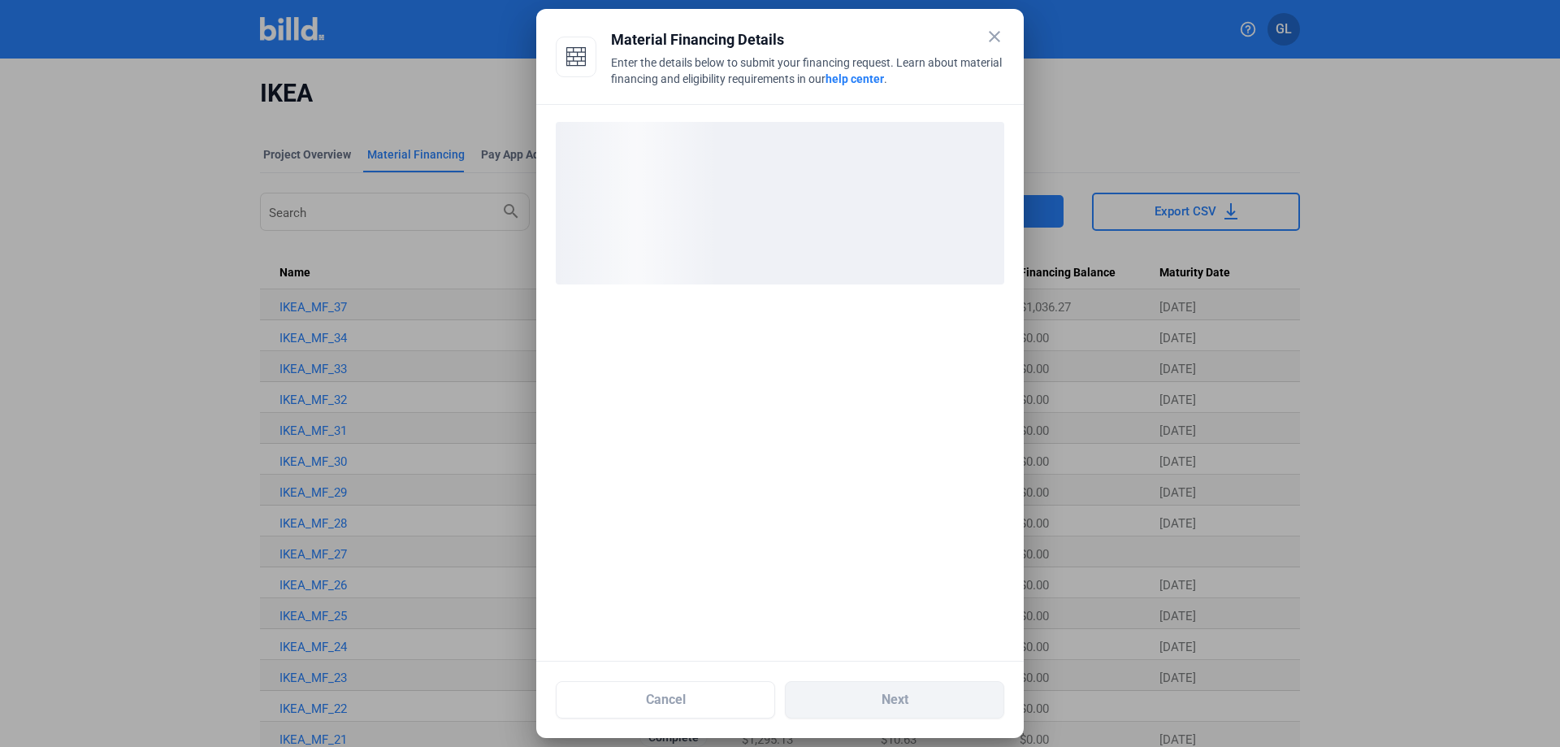
scroll to position [0, 0]
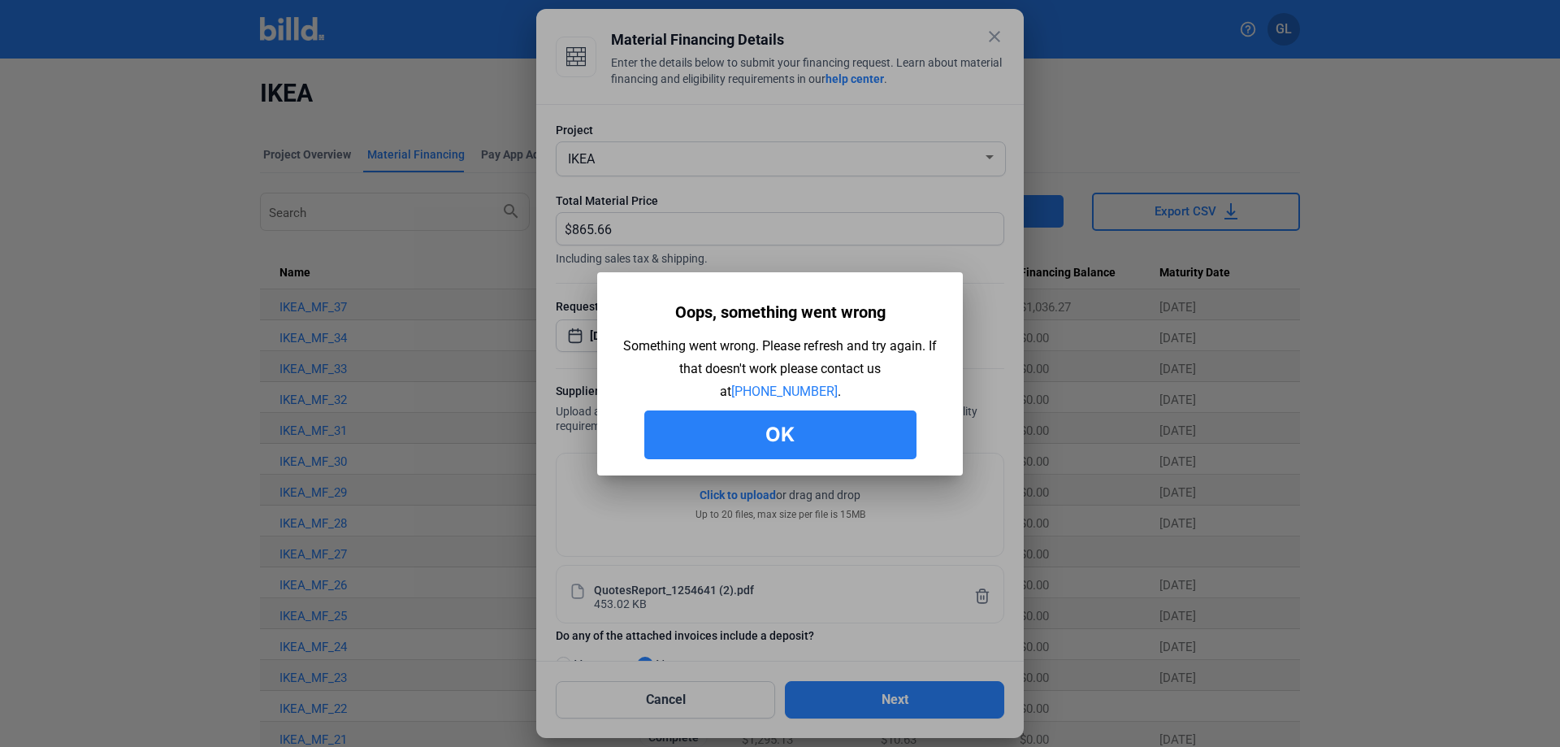
click at [834, 432] on button "Ok" at bounding box center [780, 434] width 272 height 49
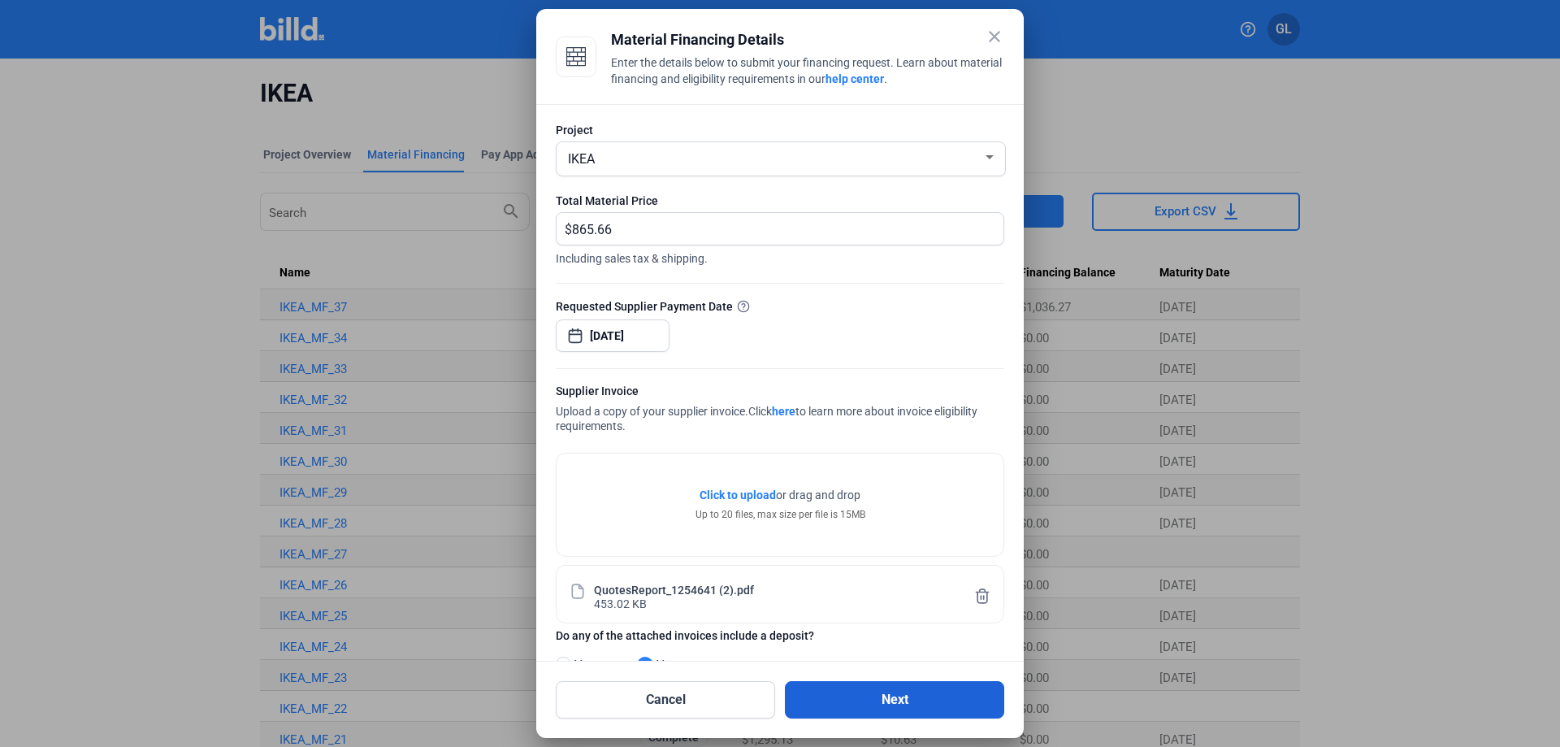
click at [859, 695] on button "Next" at bounding box center [894, 699] width 219 height 37
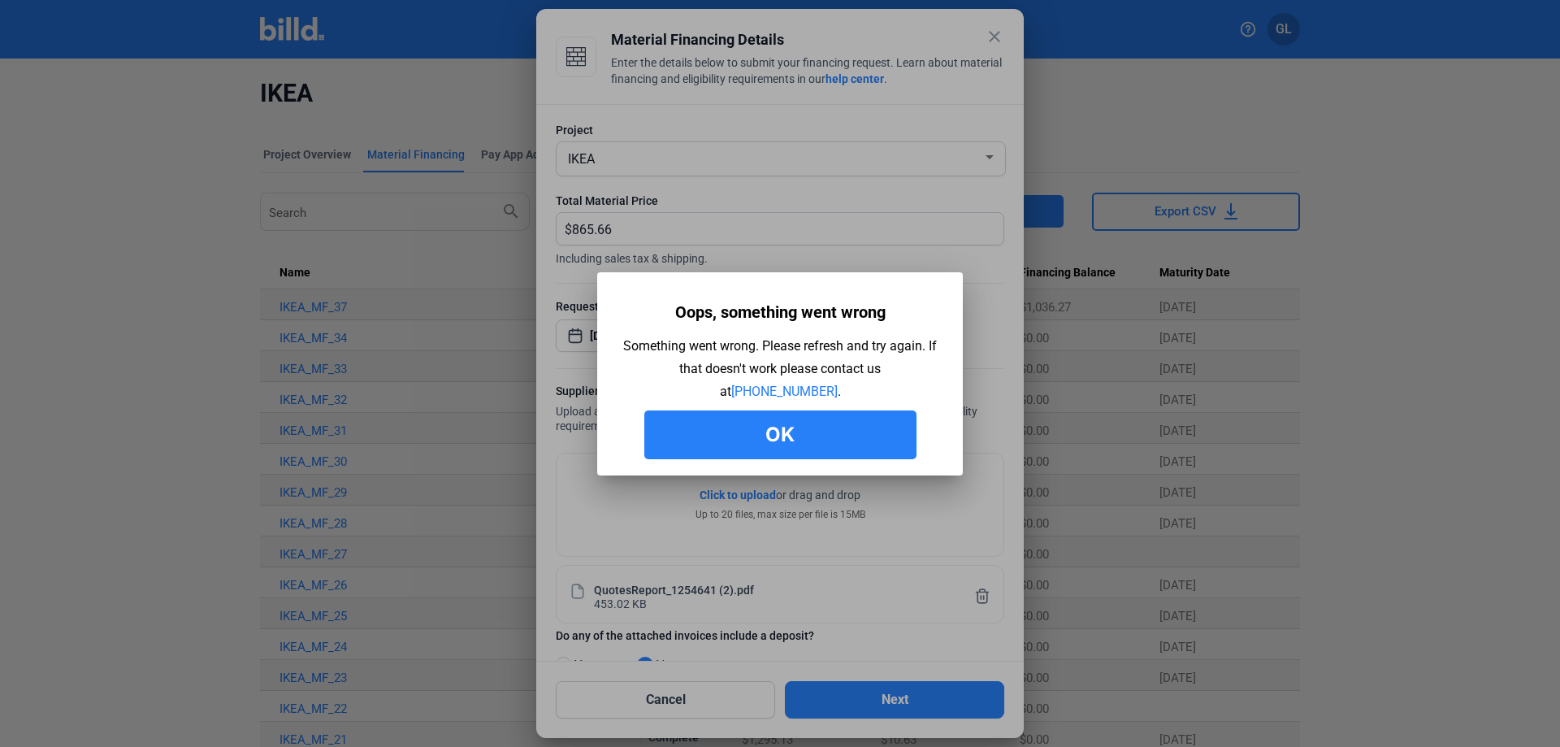
click at [810, 441] on button "Ok" at bounding box center [780, 434] width 272 height 49
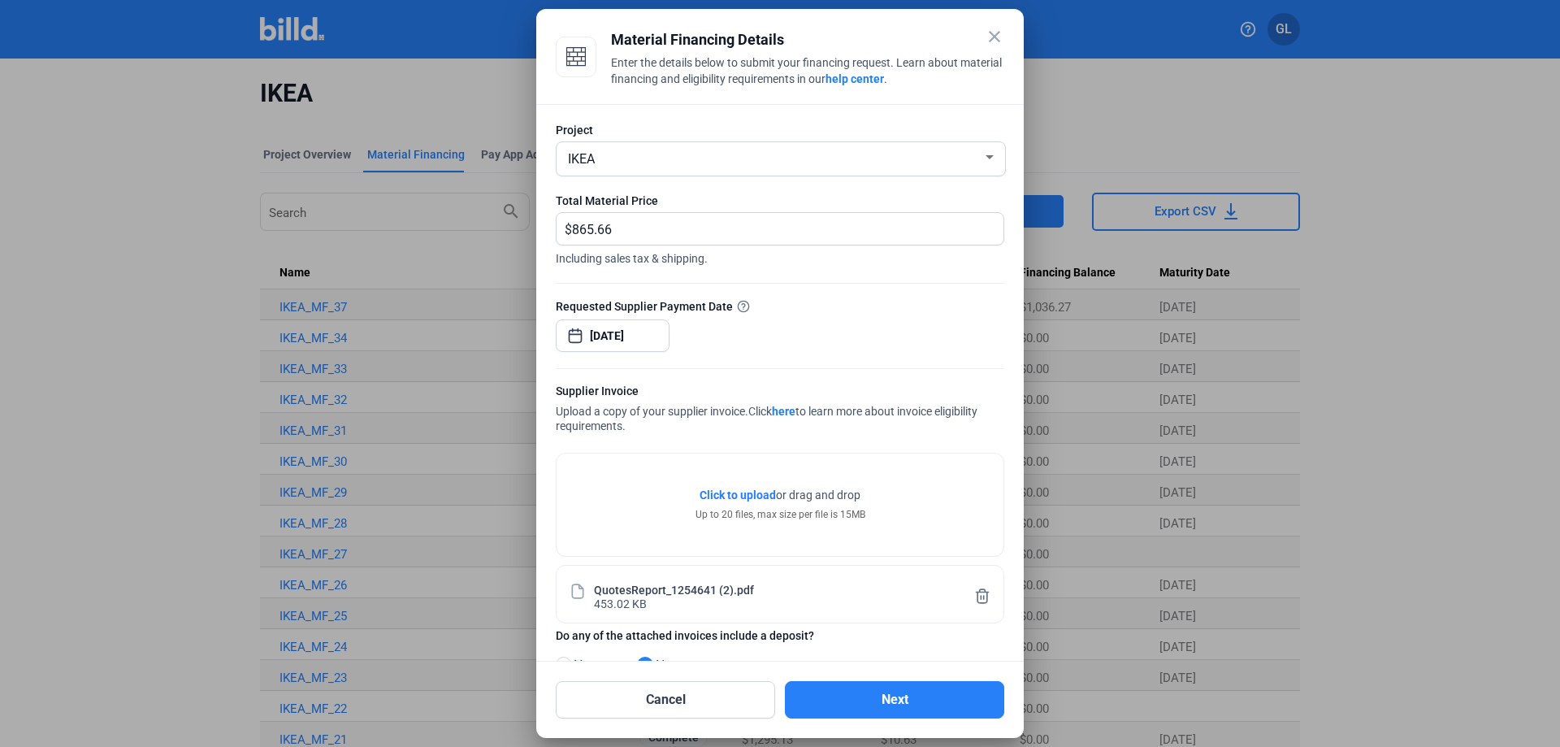
click at [997, 37] on mat-icon "close" at bounding box center [994, 36] width 19 height 19
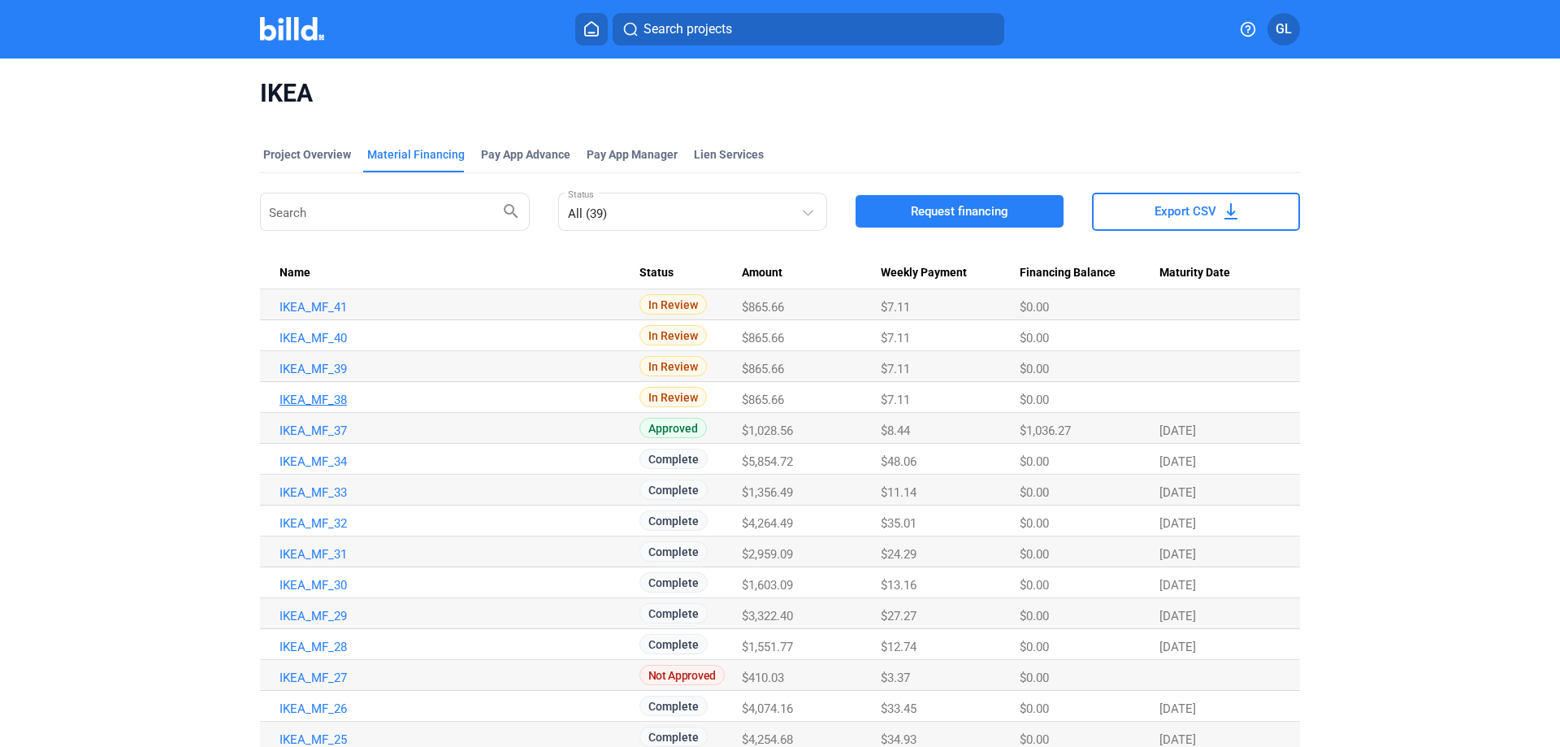
click at [320, 394] on link "IKEA_MF_38" at bounding box center [459, 399] width 360 height 15
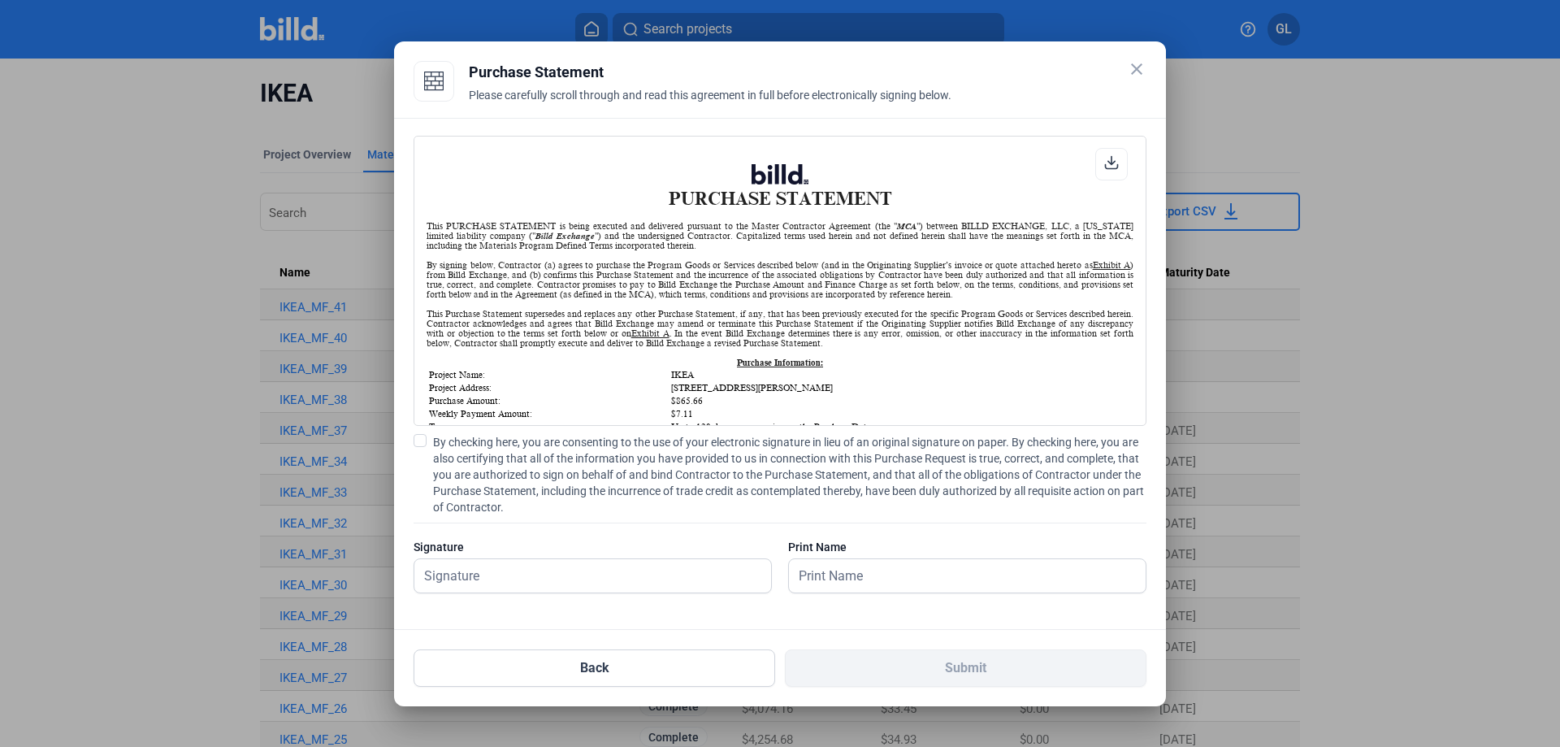
scroll to position [1, 0]
click at [414, 438] on span at bounding box center [419, 440] width 13 height 13
click at [0, 0] on input "By checking here, you are consenting to the use of your electronic signature in…" at bounding box center [0, 0] width 0 height 0
drag, startPoint x: 452, startPoint y: 565, endPoint x: 478, endPoint y: 569, distance: 26.4
click at [452, 565] on input "text" at bounding box center [583, 575] width 339 height 33
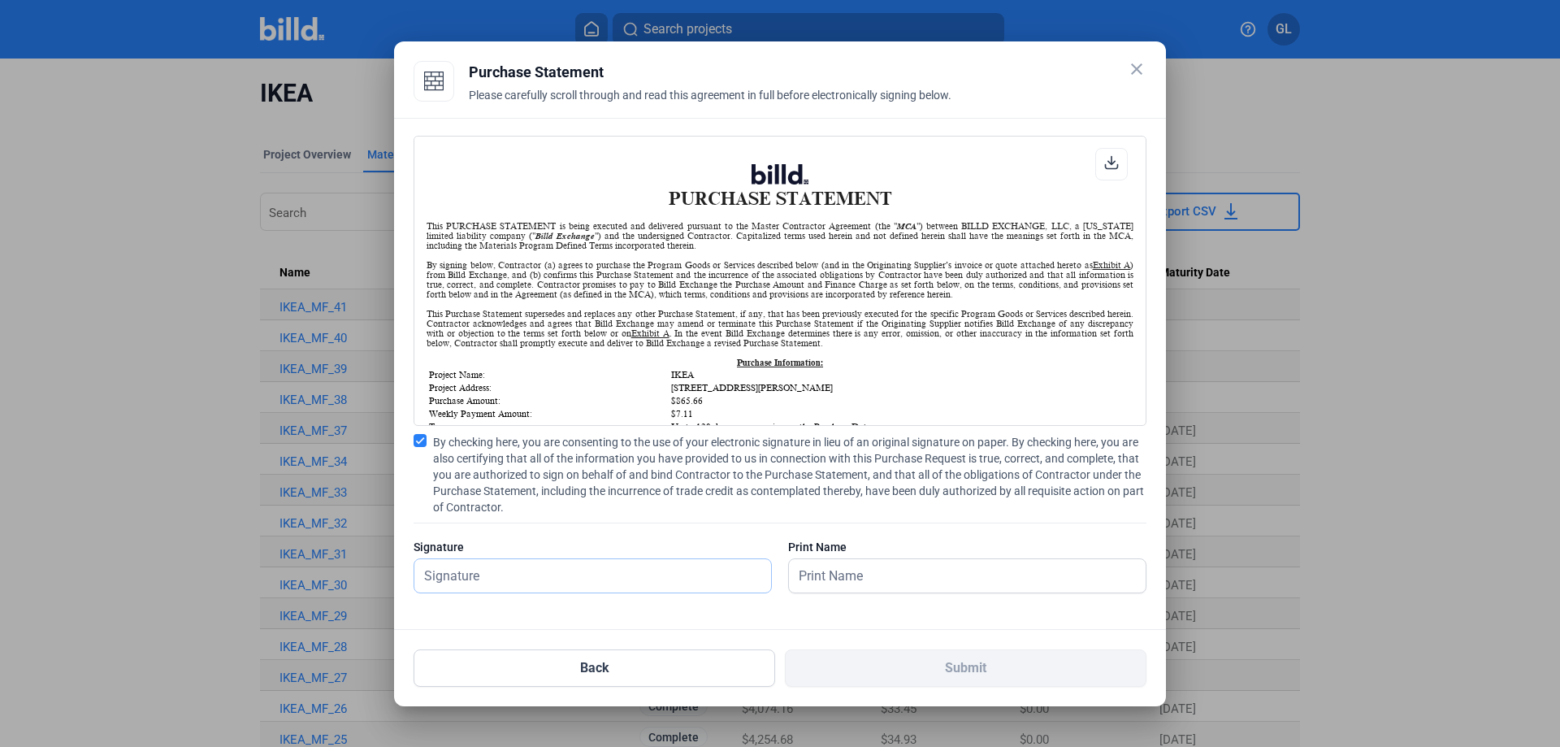
type input "[PERSON_NAME]"
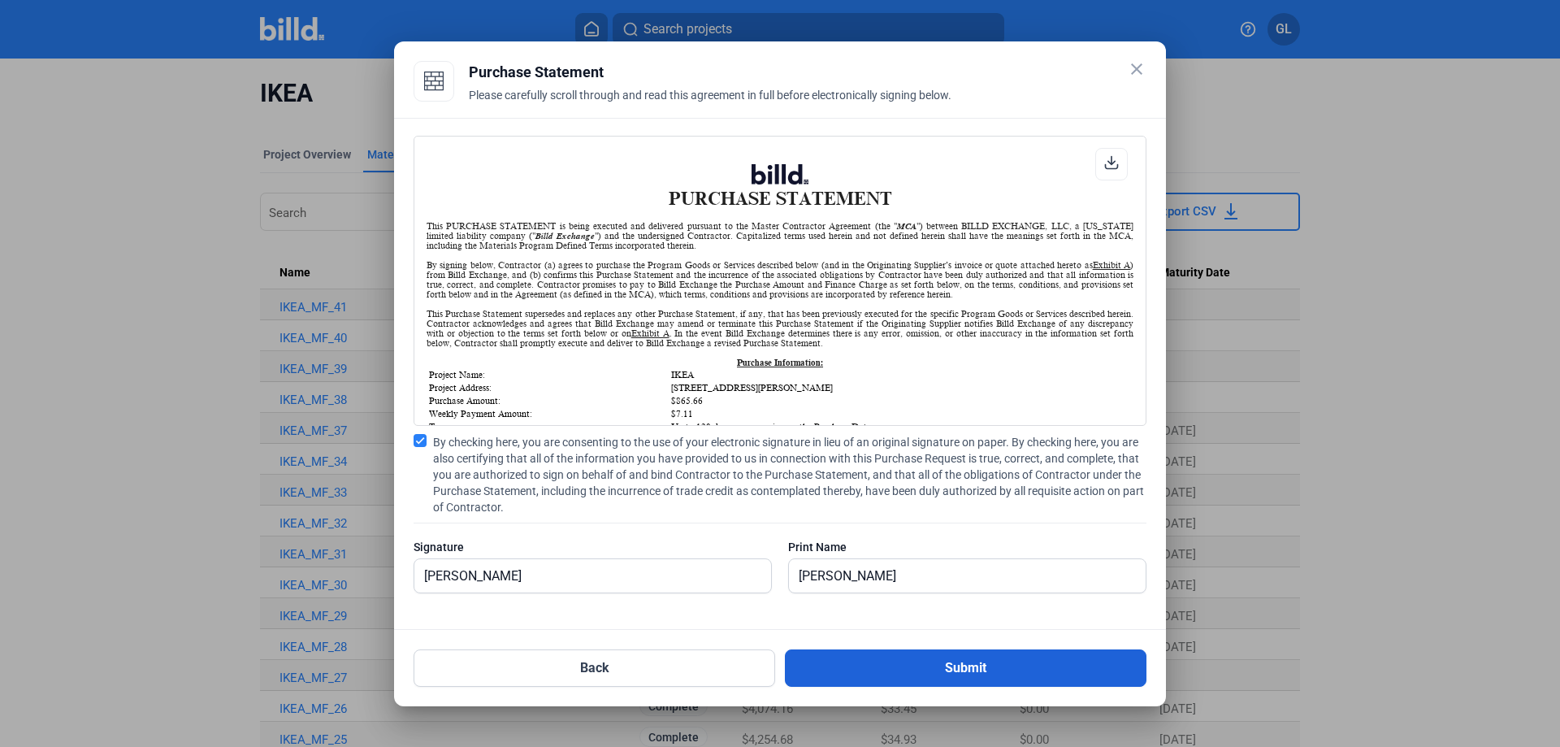
click at [973, 677] on button "Submit" at bounding box center [965, 667] width 361 height 37
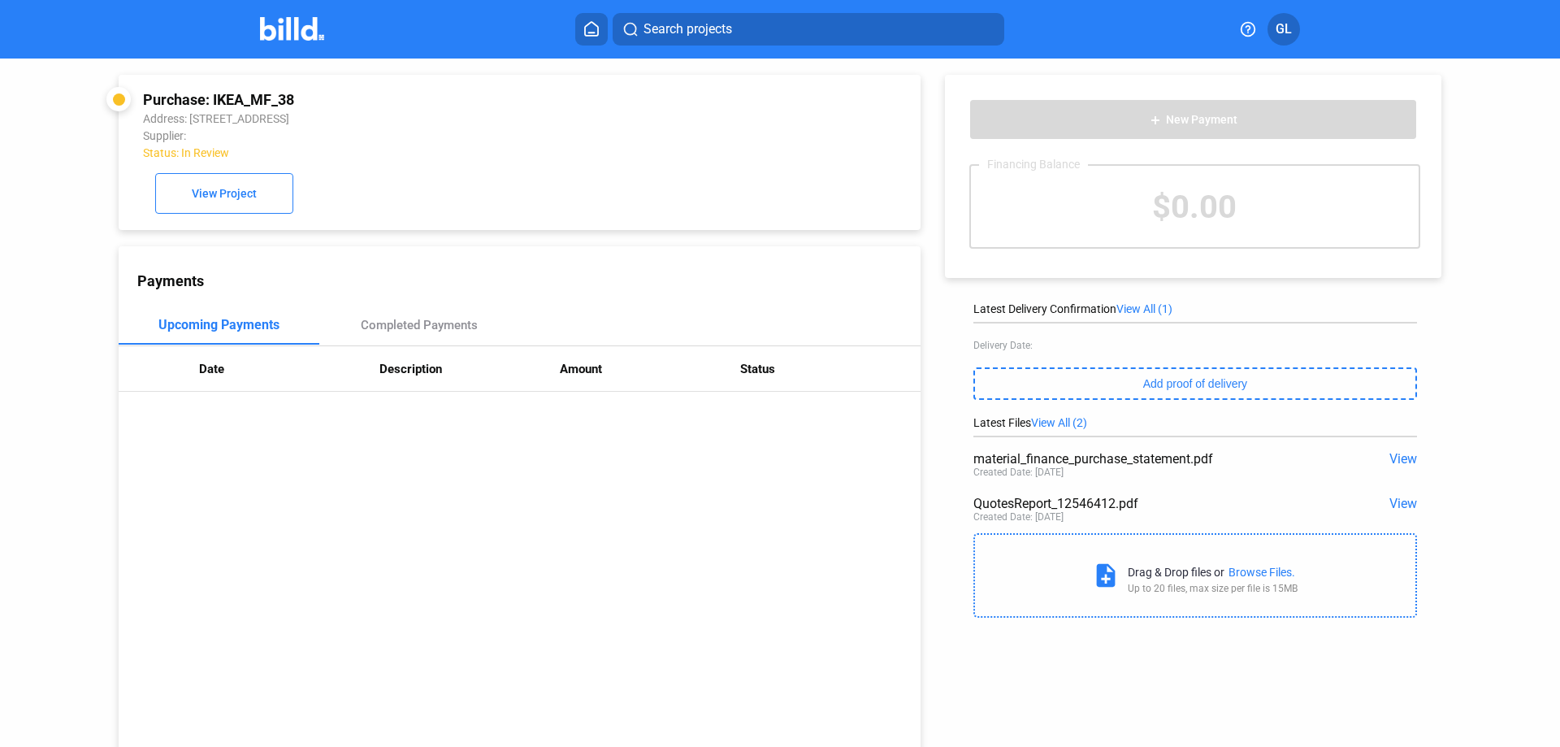
click at [278, 39] on img at bounding box center [292, 29] width 64 height 24
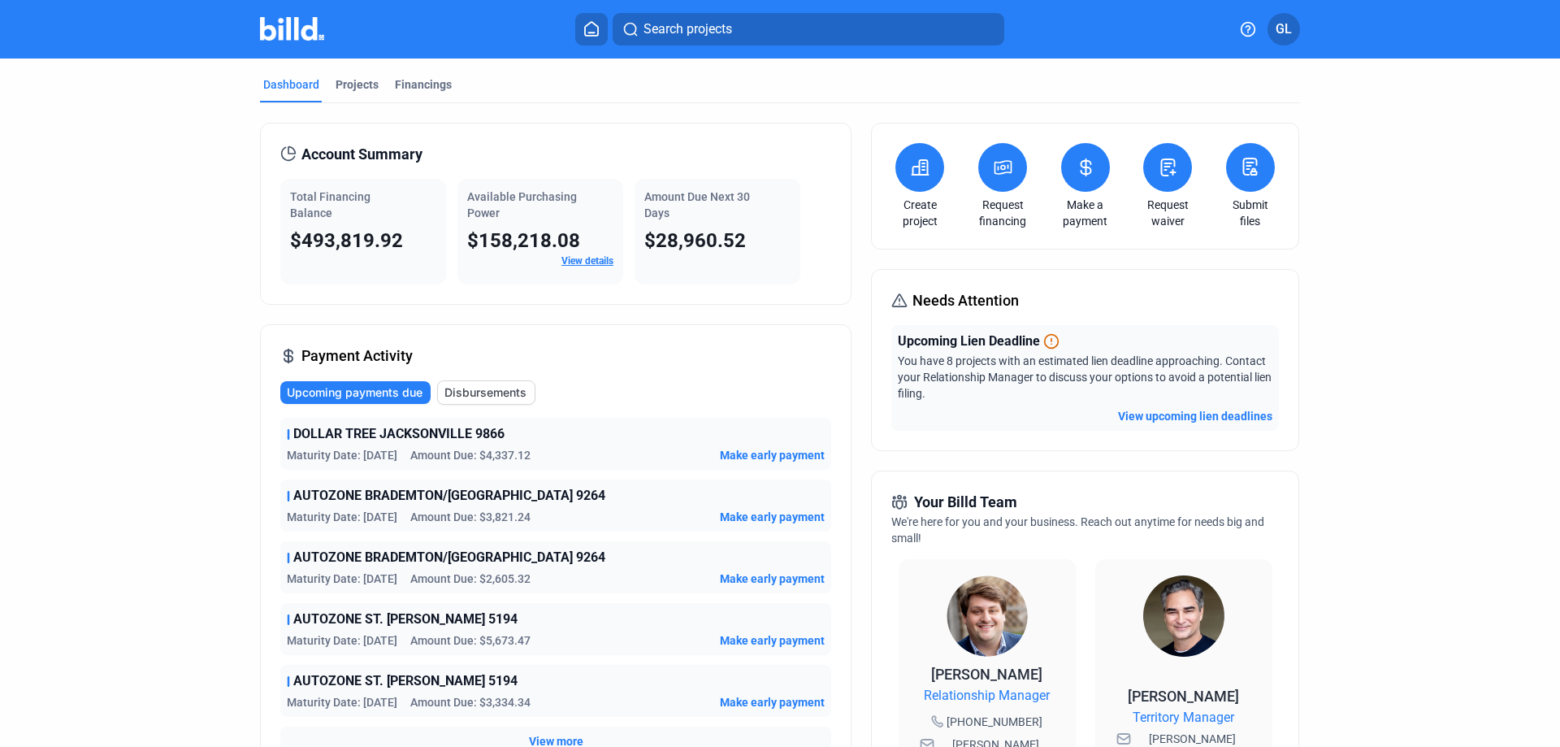
click at [297, 32] on img at bounding box center [292, 29] width 64 height 24
click at [337, 85] on div "Projects" at bounding box center [356, 84] width 43 height 16
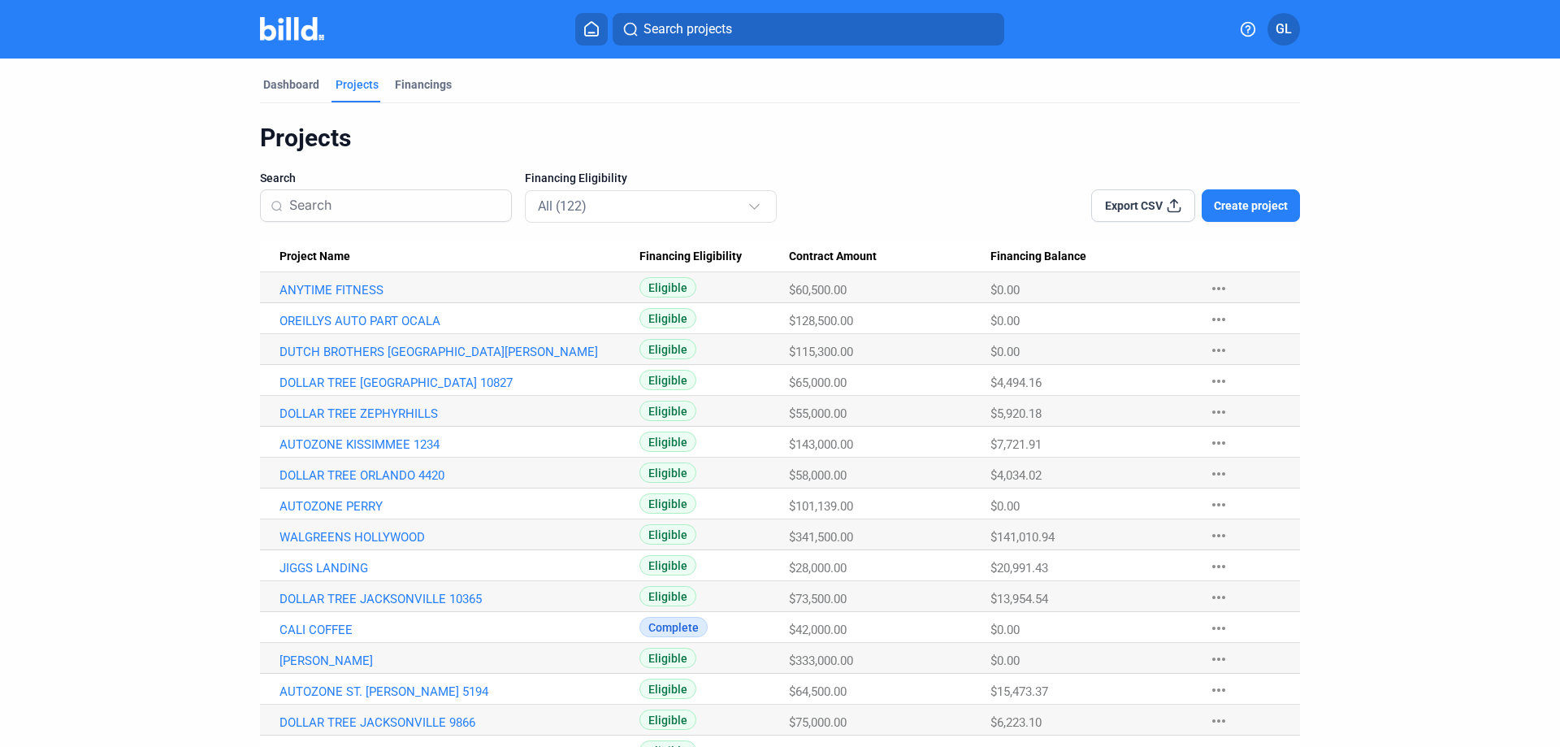
click at [413, 200] on input at bounding box center [395, 205] width 212 height 34
click at [392, 316] on link "OREILLYS AUTO PART OCALA" at bounding box center [459, 321] width 360 height 15
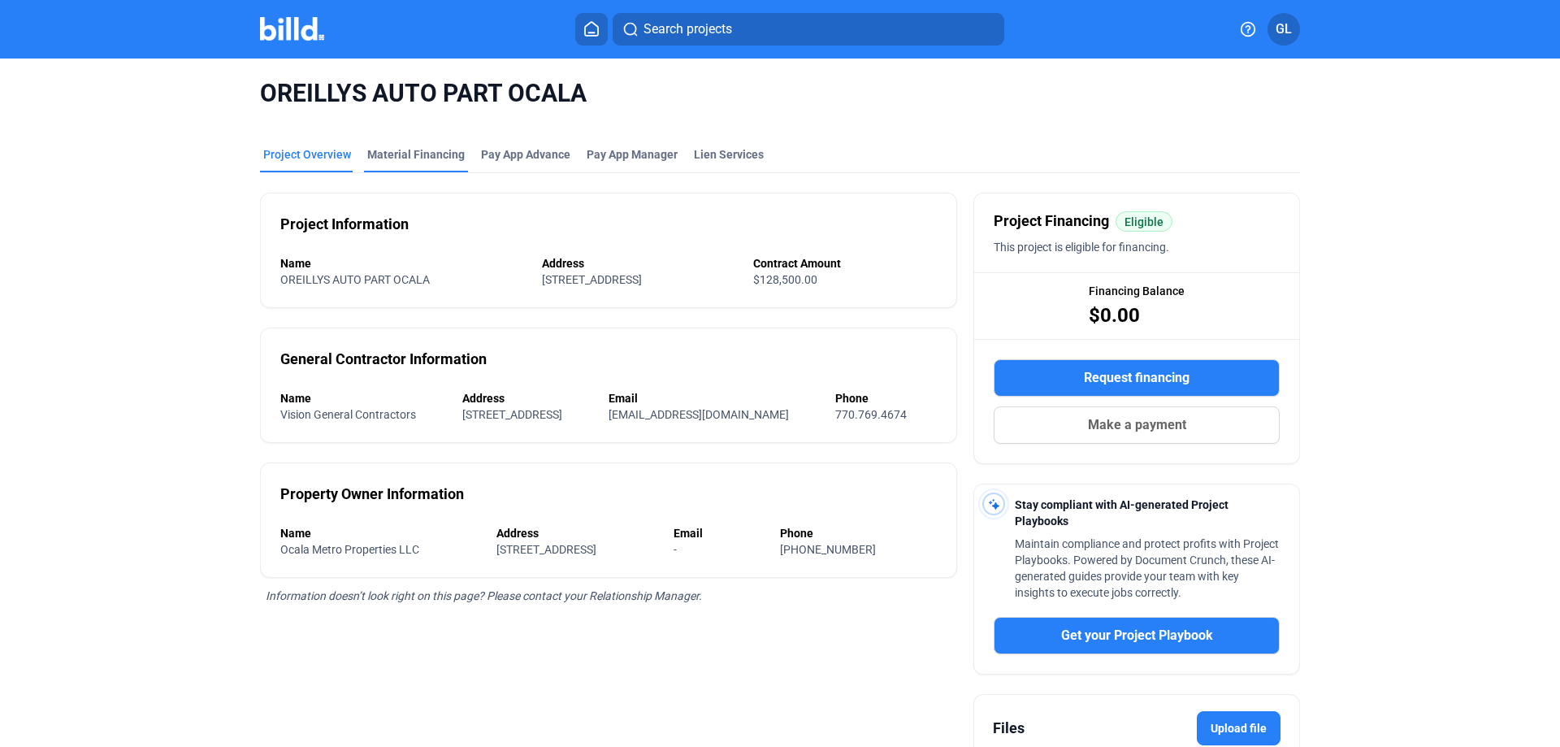
click at [426, 157] on div "Material Financing" at bounding box center [415, 154] width 97 height 16
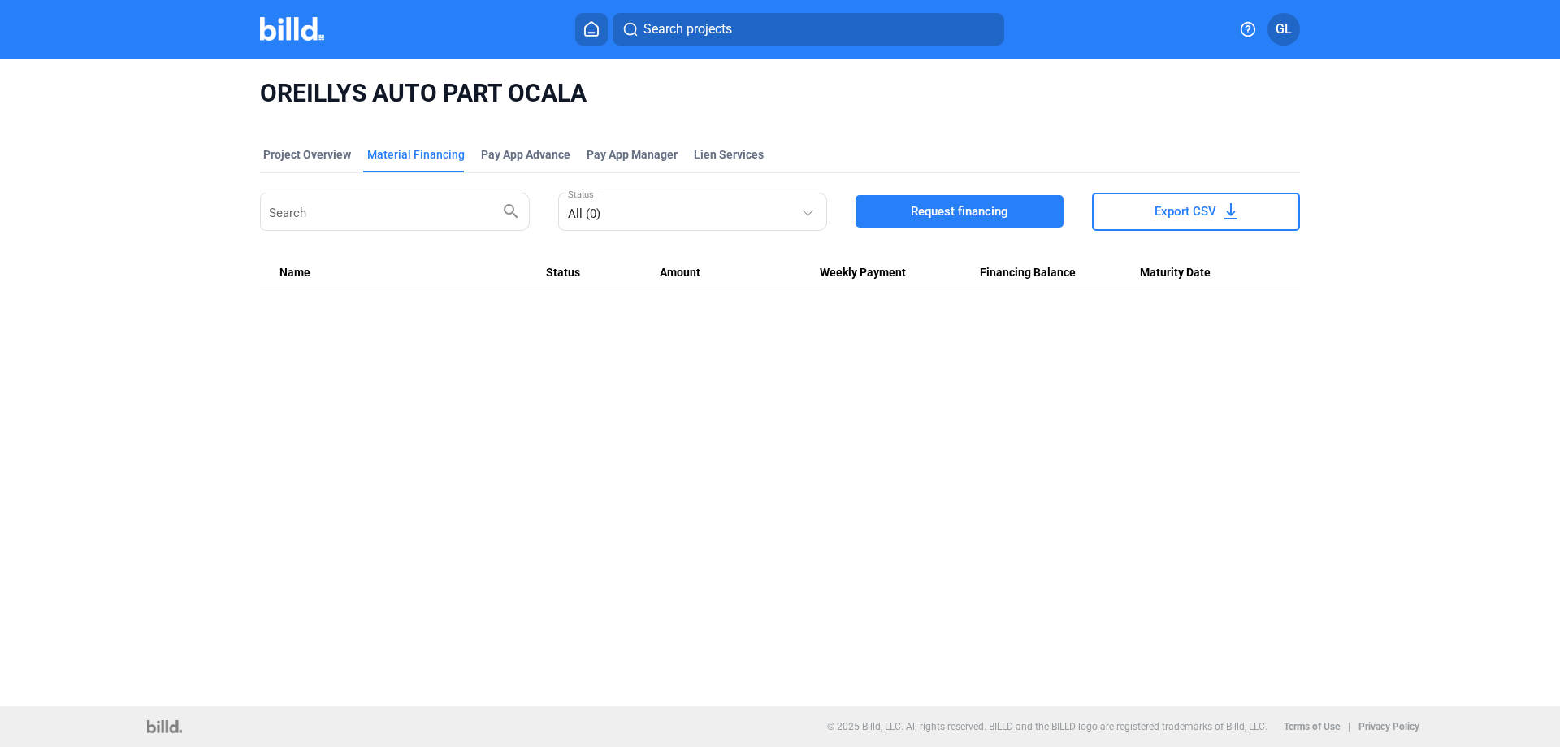
click at [924, 210] on span "Request financing" at bounding box center [959, 211] width 97 height 16
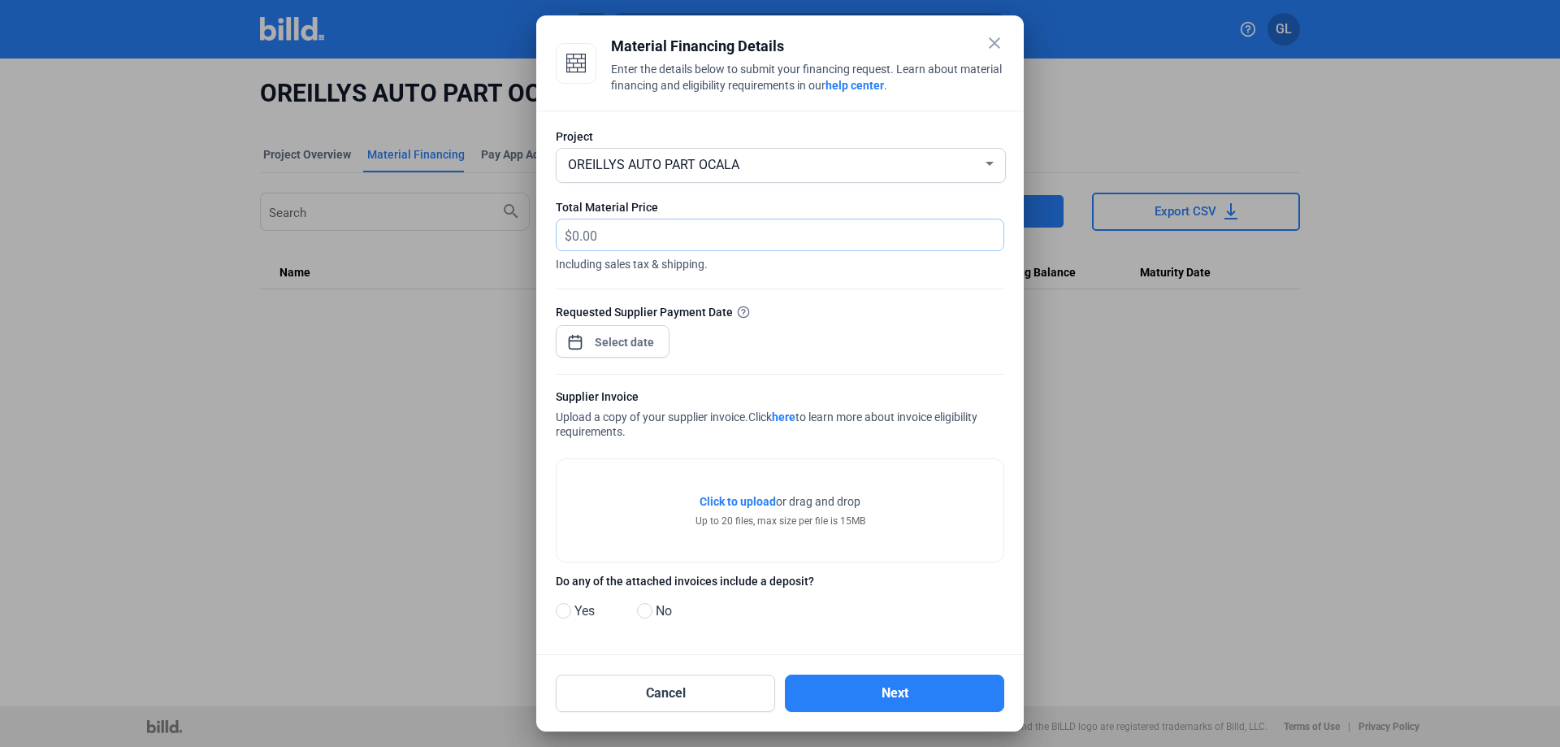
click at [624, 238] on input "text" at bounding box center [778, 235] width 413 height 32
type input "2,081.42"
click at [627, 343] on div "close Material Financing Details Enter the details below to submit your financi…" at bounding box center [780, 373] width 1560 height 747
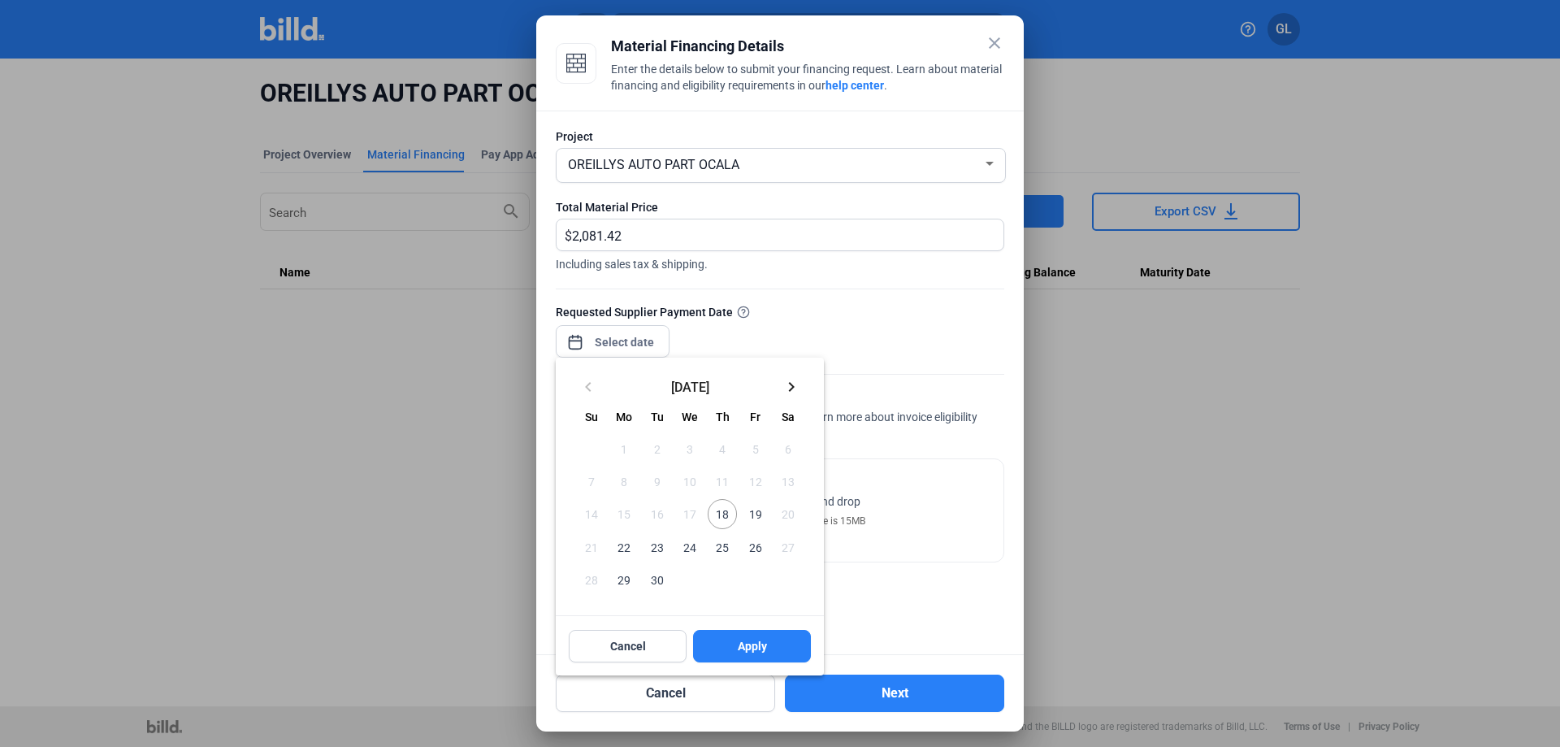
click at [732, 513] on span "18" at bounding box center [722, 513] width 29 height 29
click at [755, 652] on span "Apply" at bounding box center [752, 646] width 29 height 16
type input "[DATE]"
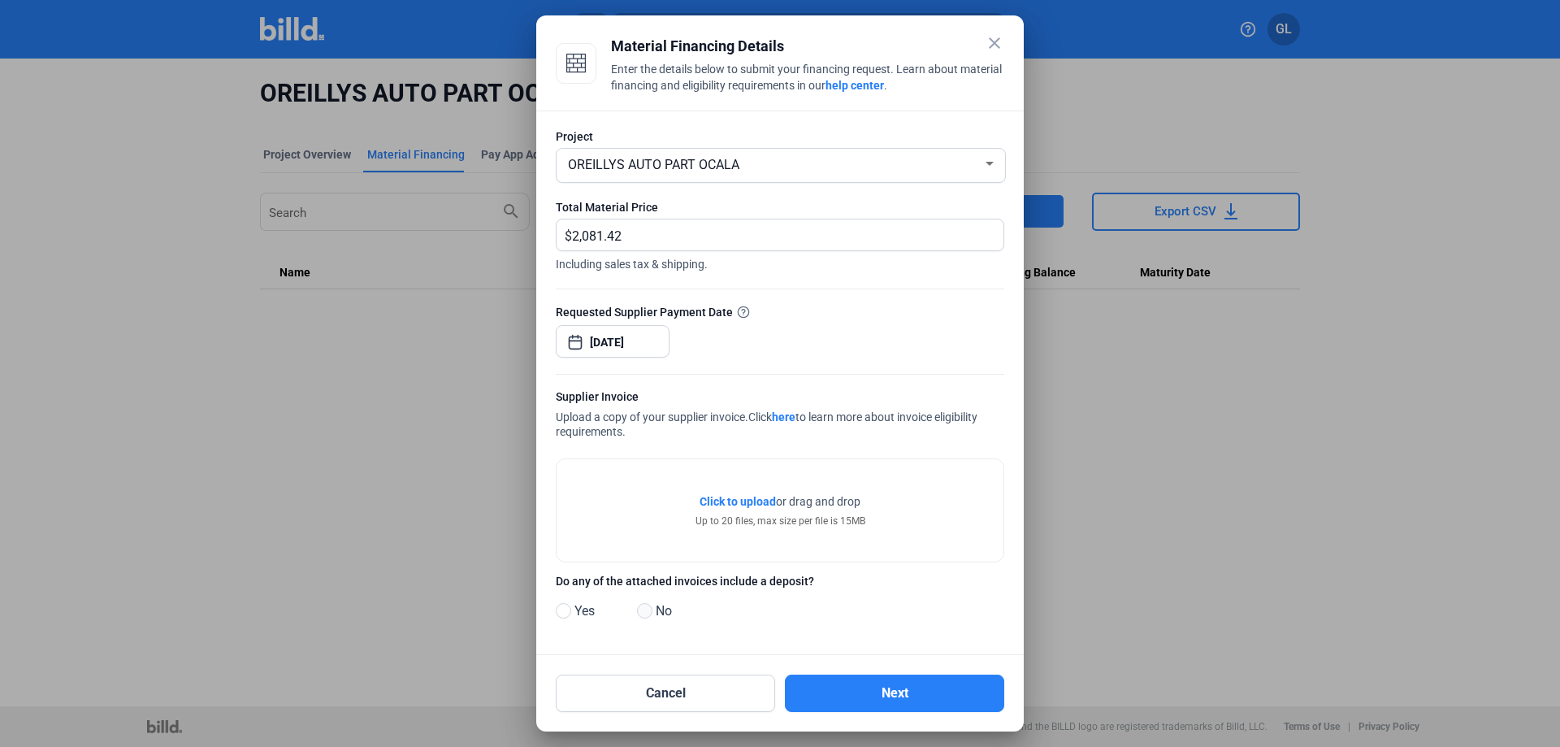
click at [638, 615] on span at bounding box center [644, 610] width 15 height 15
click at [638, 615] on input "No" at bounding box center [643, 611] width 12 height 12
radio input "true"
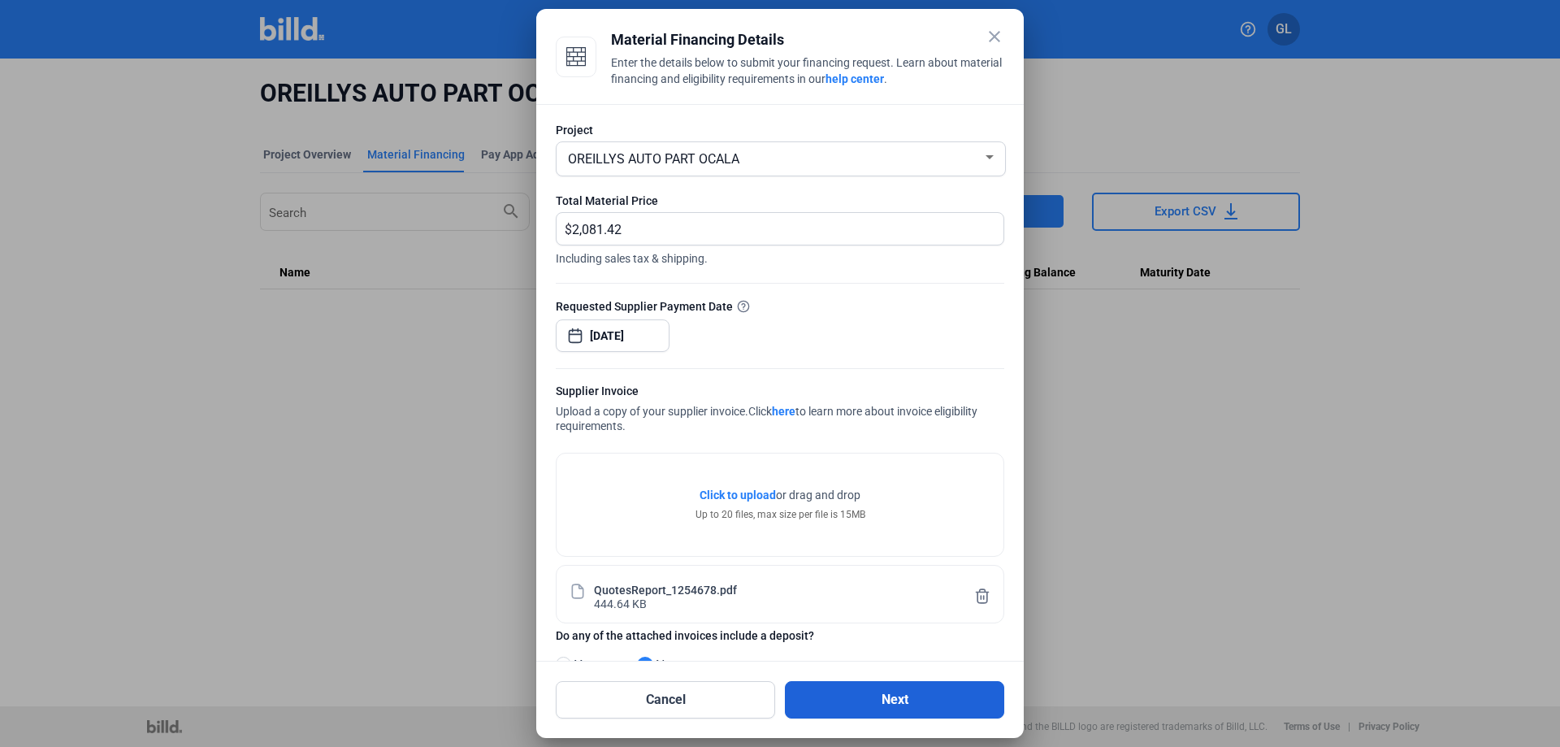
click at [912, 698] on button "Next" at bounding box center [894, 699] width 219 height 37
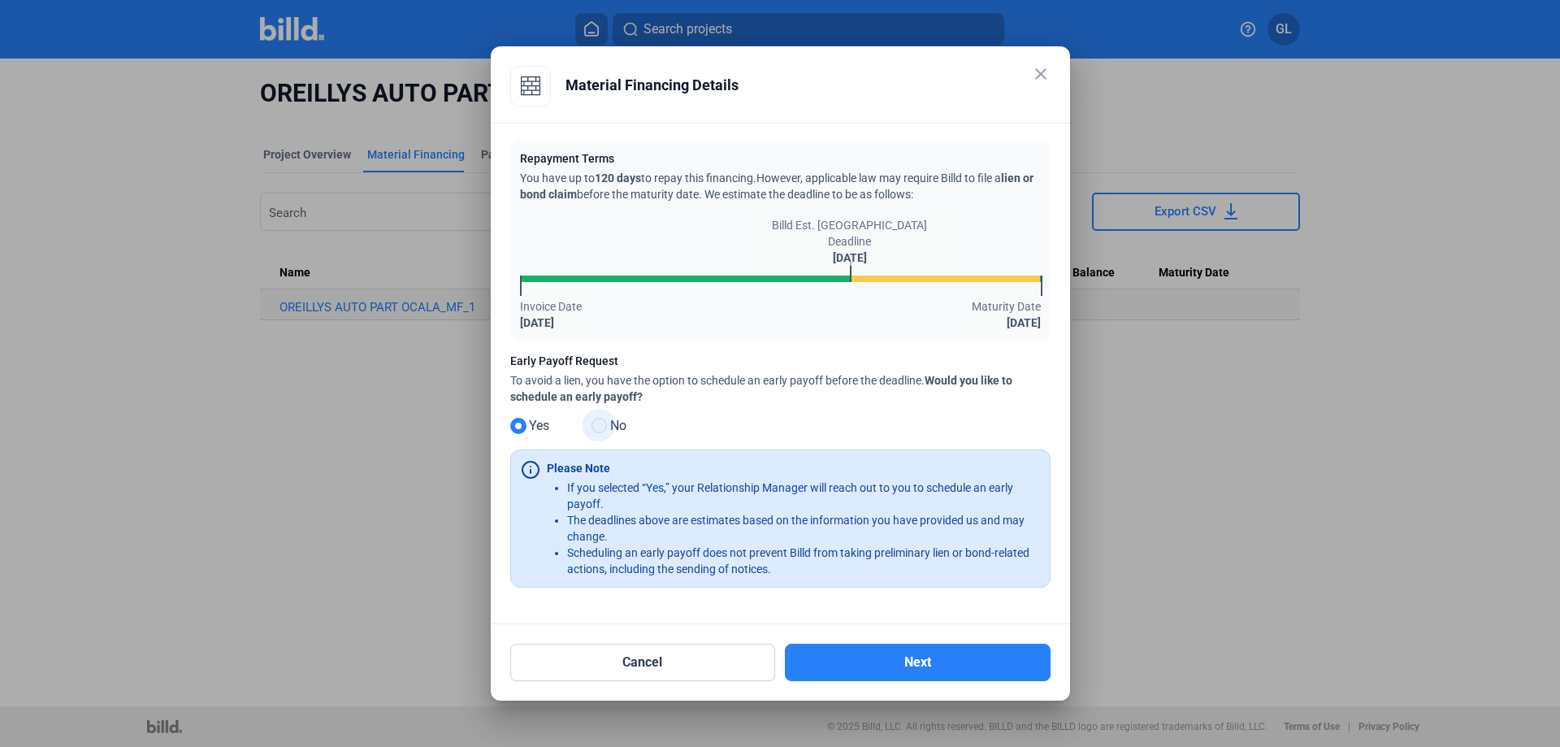
click at [603, 426] on span at bounding box center [598, 425] width 15 height 15
click at [603, 426] on input "No" at bounding box center [597, 426] width 12 height 12
radio input "true"
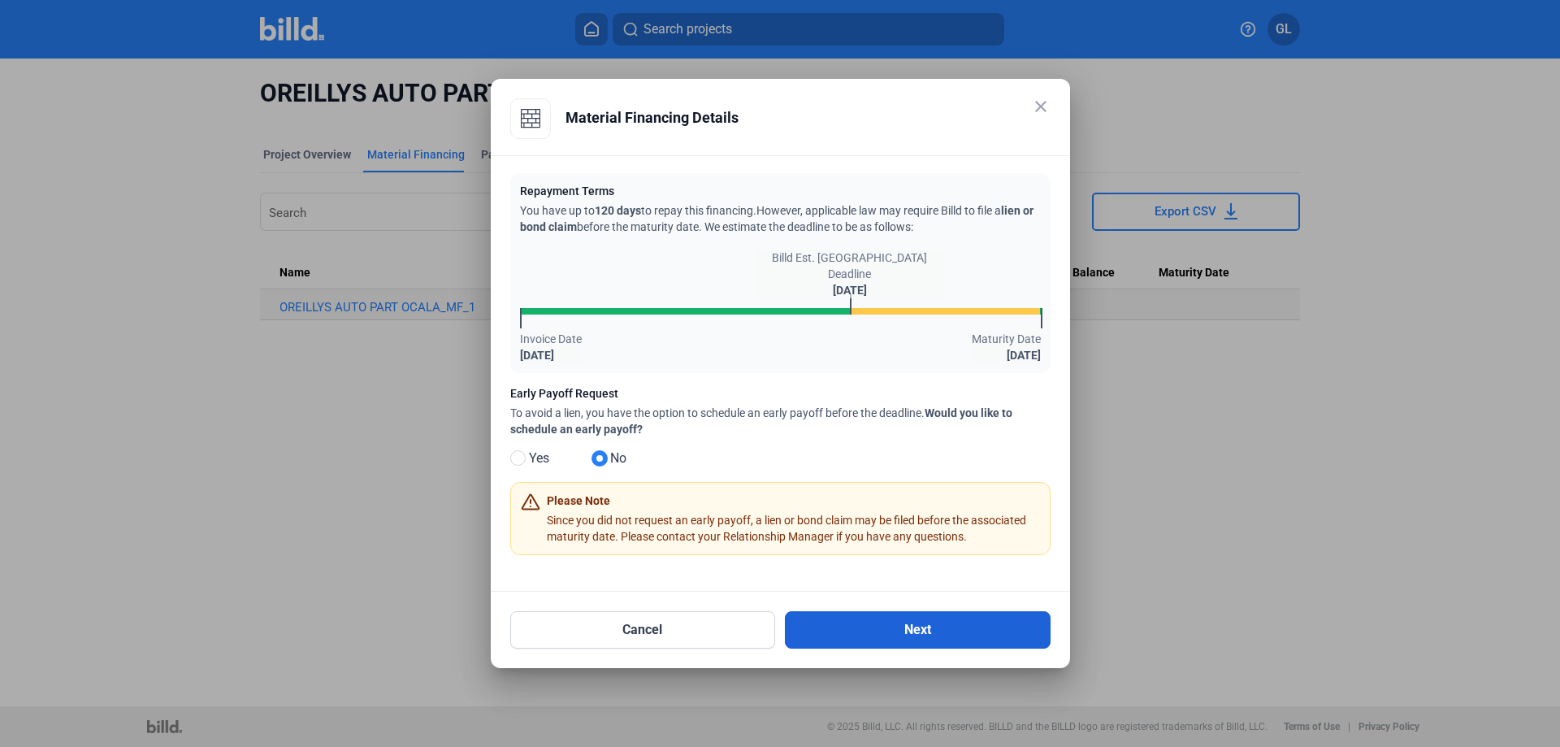
click at [929, 637] on button "Next" at bounding box center [918, 629] width 266 height 37
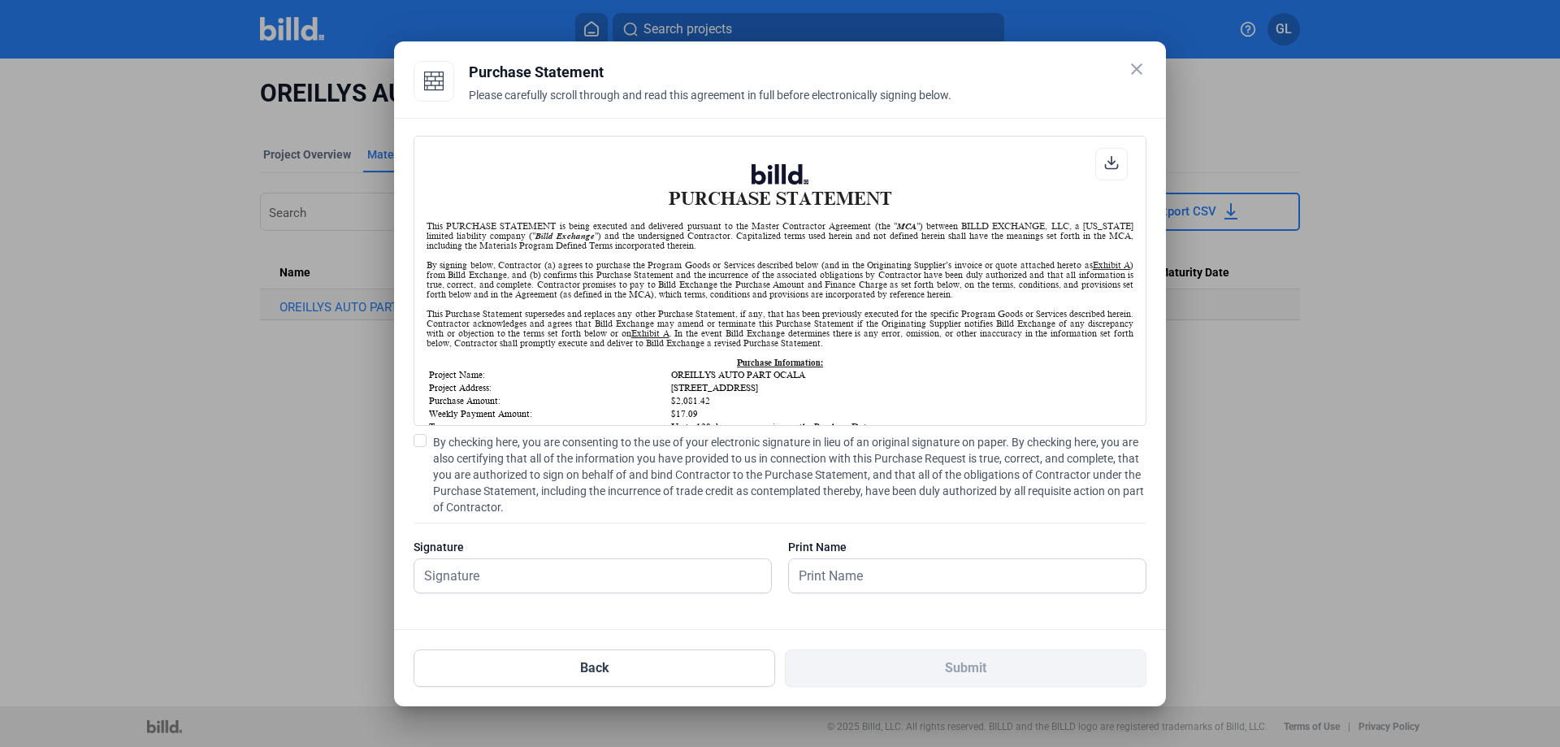
scroll to position [1, 0]
drag, startPoint x: 422, startPoint y: 446, endPoint x: 429, endPoint y: 456, distance: 12.2
click at [422, 445] on span at bounding box center [419, 440] width 13 height 13
click at [0, 0] on input "By checking here, you are consenting to the use of your electronic signature in…" at bounding box center [0, 0] width 0 height 0
click at [475, 587] on input "text" at bounding box center [583, 575] width 339 height 33
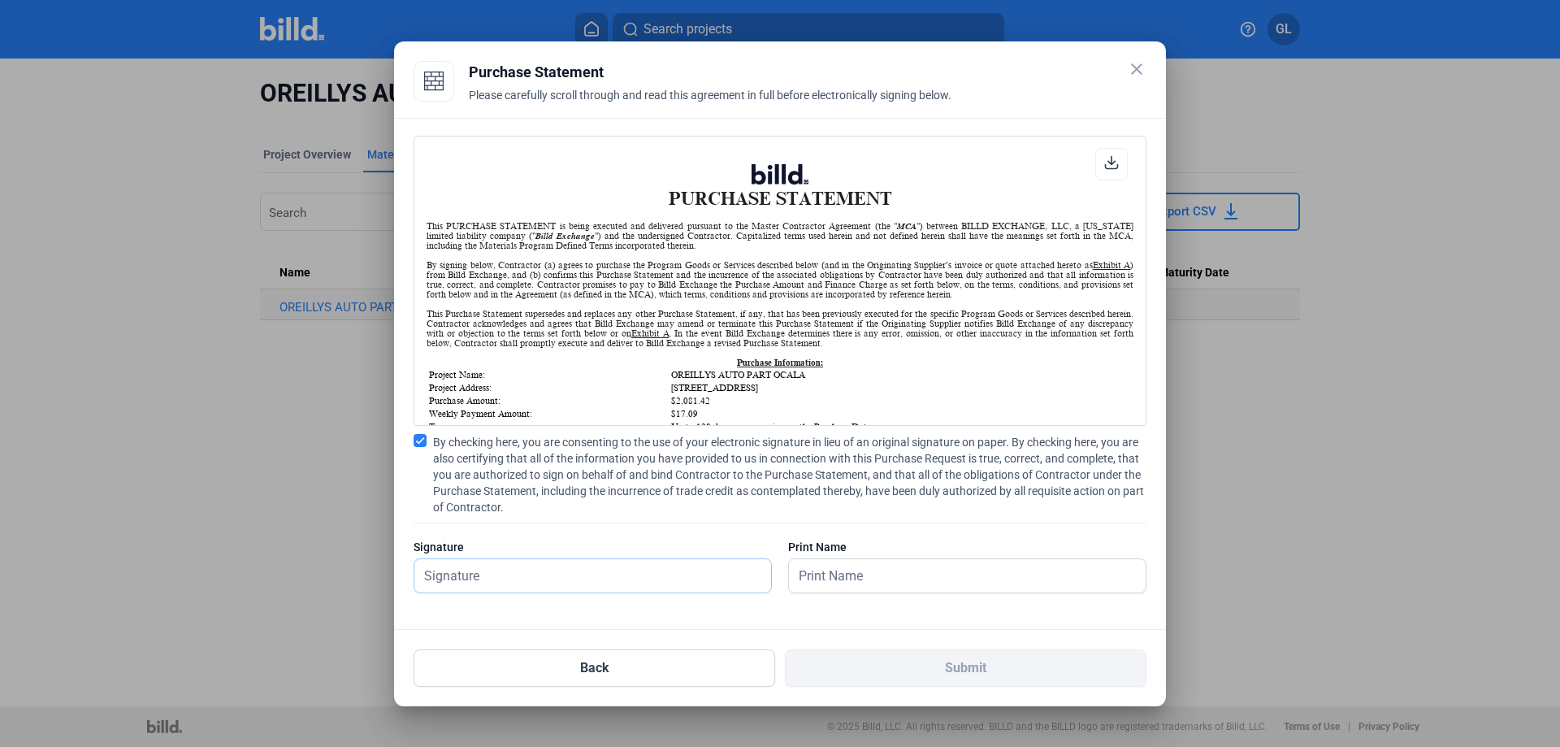
type input "[PERSON_NAME]"
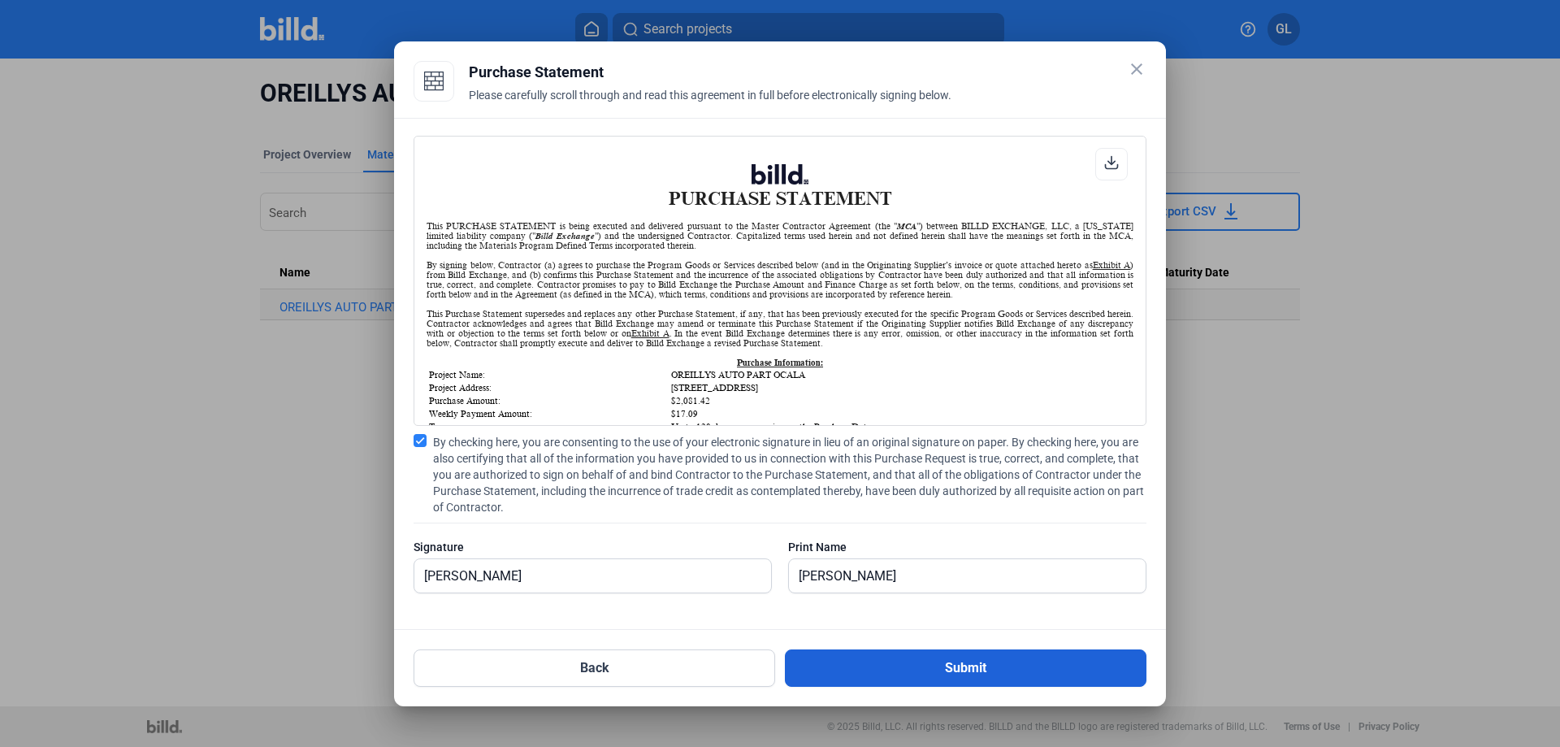
click at [974, 666] on button "Submit" at bounding box center [965, 667] width 361 height 37
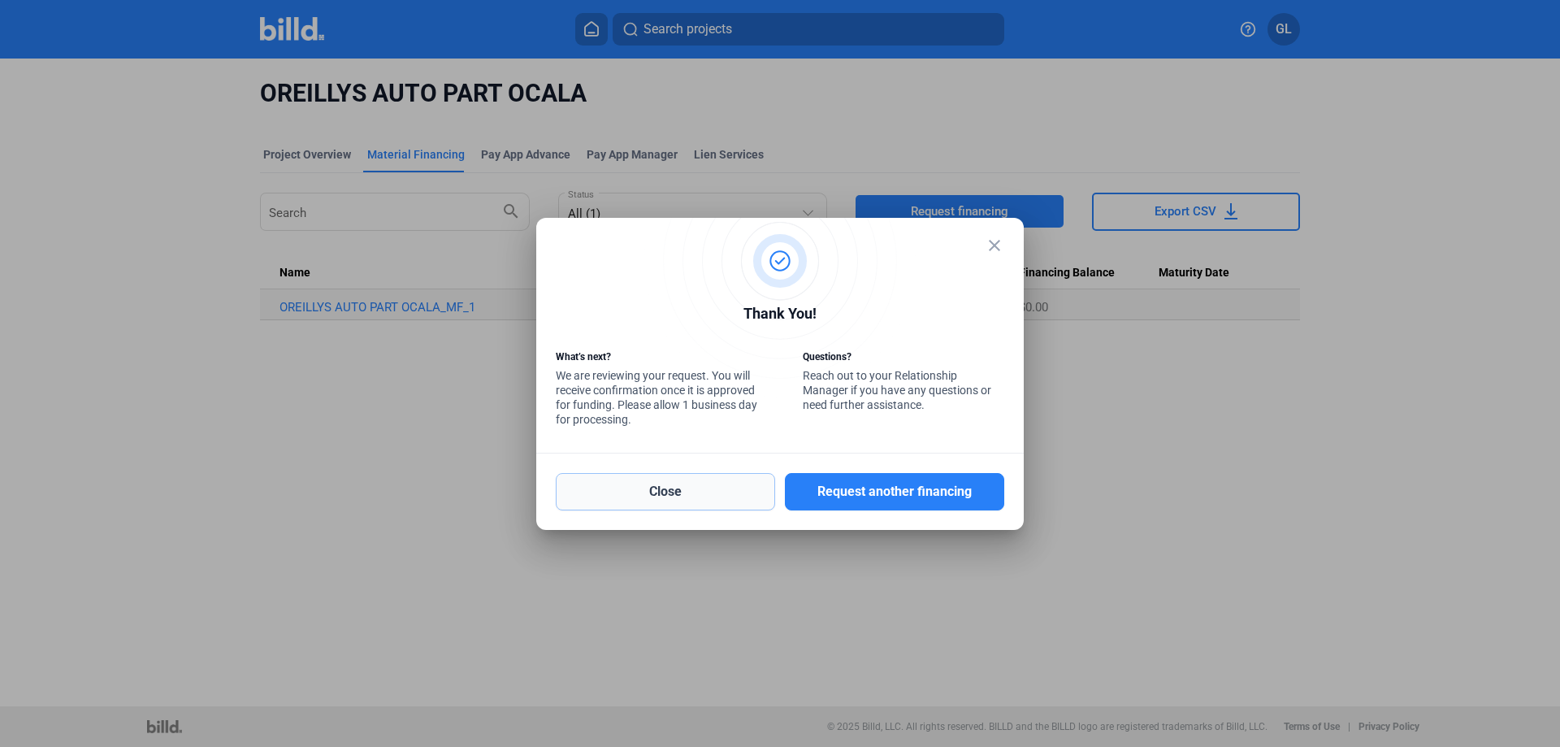
click at [663, 483] on button "Close" at bounding box center [665, 491] width 219 height 37
